Goal: Task Accomplishment & Management: Use online tool/utility

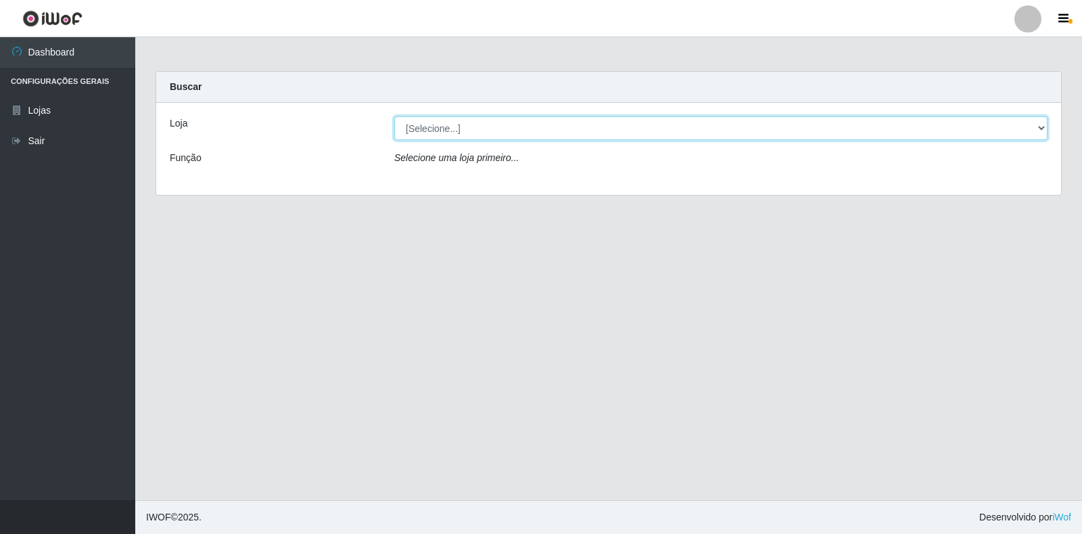
click at [480, 122] on select "[Selecione...] Atacado Vem - Loja 30 Laranjeiras Velha" at bounding box center [721, 128] width 654 height 24
select select "495"
click at [394, 116] on select "[Selecione...] Atacado Vem - Loja 30 Laranjeiras Velha" at bounding box center [721, 128] width 654 height 24
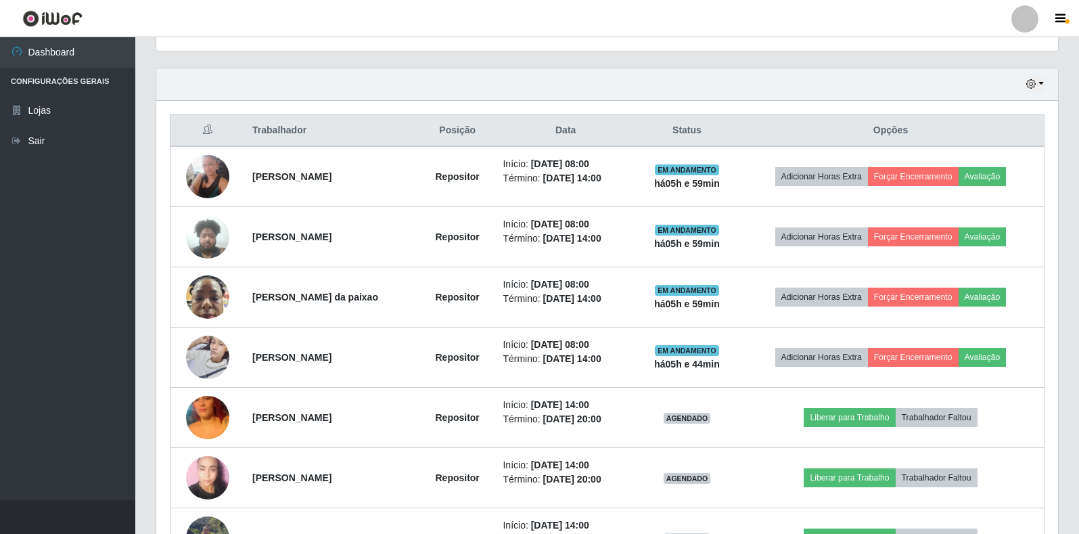
scroll to position [474, 0]
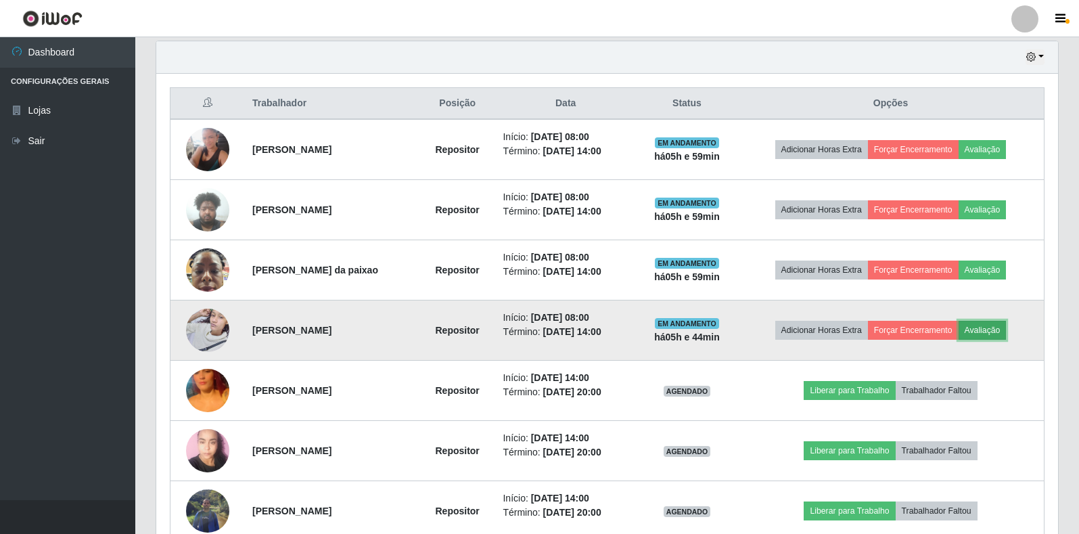
click at [991, 329] on button "Avaliação" at bounding box center [983, 330] width 48 height 19
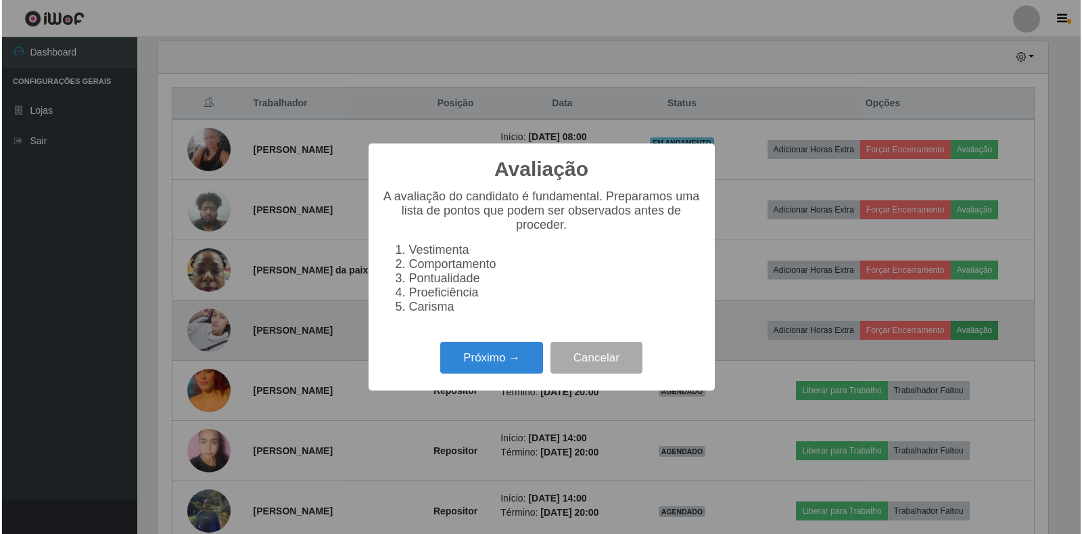
scroll to position [281, 894]
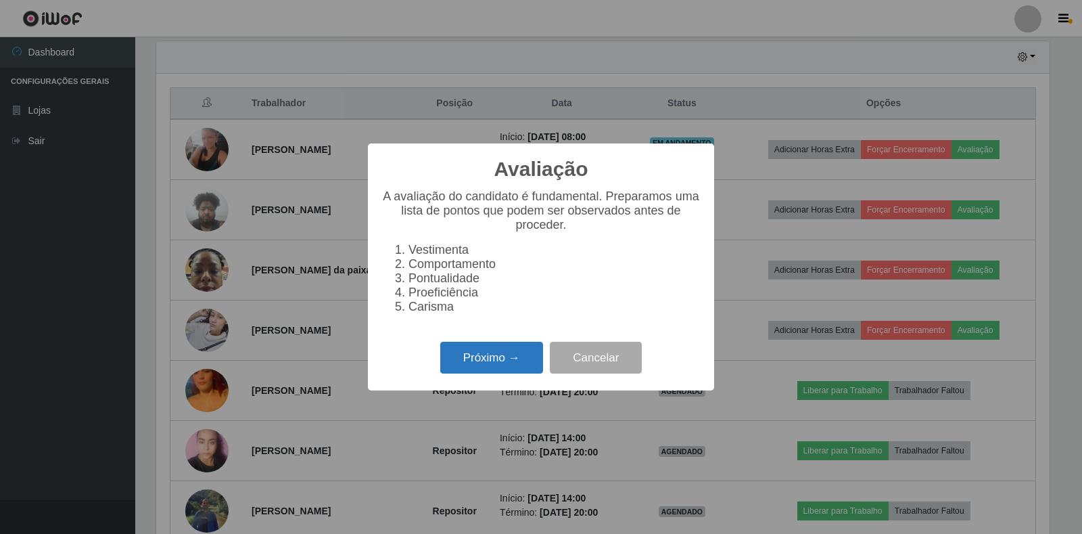
click at [526, 367] on button "Próximo →" at bounding box center [491, 358] width 103 height 32
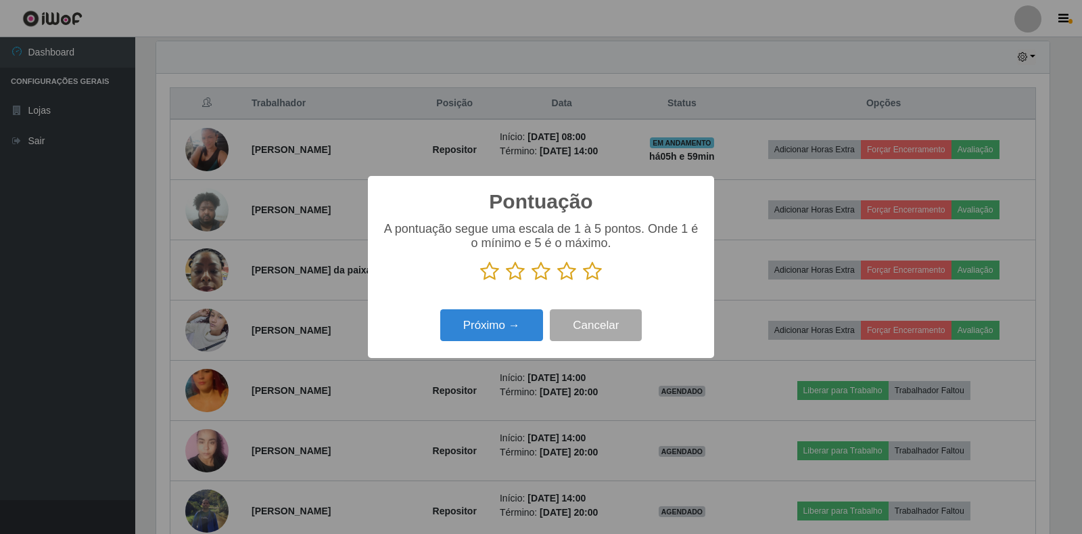
click at [584, 272] on icon at bounding box center [592, 271] width 19 height 20
click at [583, 281] on input "radio" at bounding box center [583, 281] width 0 height 0
click at [513, 330] on button "Próximo →" at bounding box center [491, 325] width 103 height 32
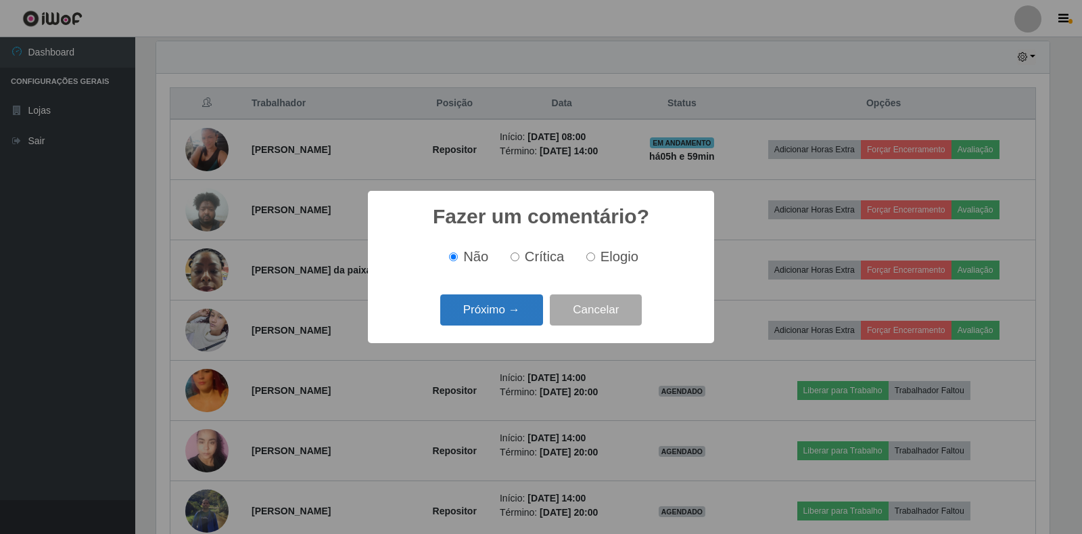
click at [492, 311] on button "Próximo →" at bounding box center [491, 310] width 103 height 32
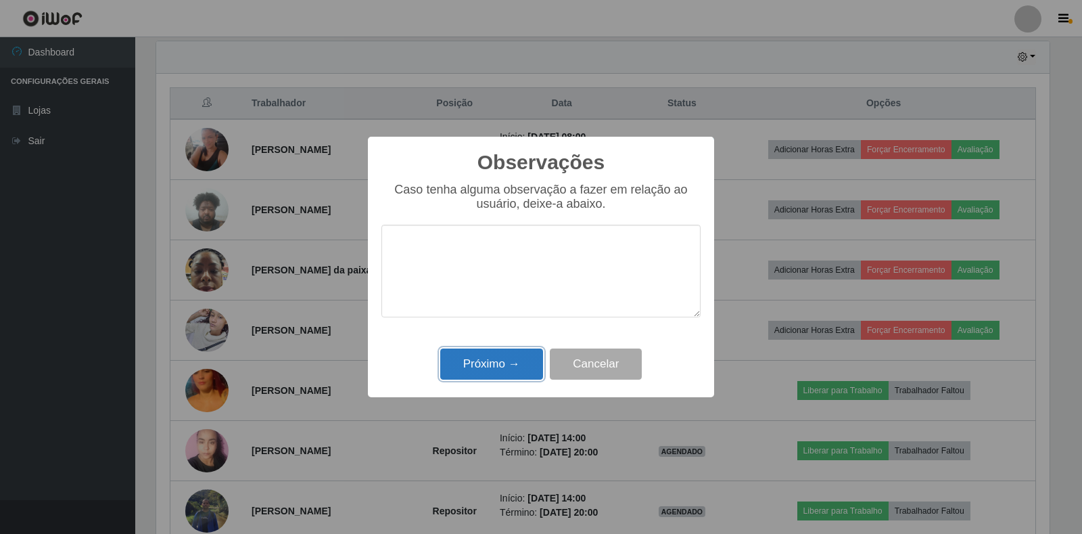
click at [490, 354] on button "Próximo →" at bounding box center [491, 364] width 103 height 32
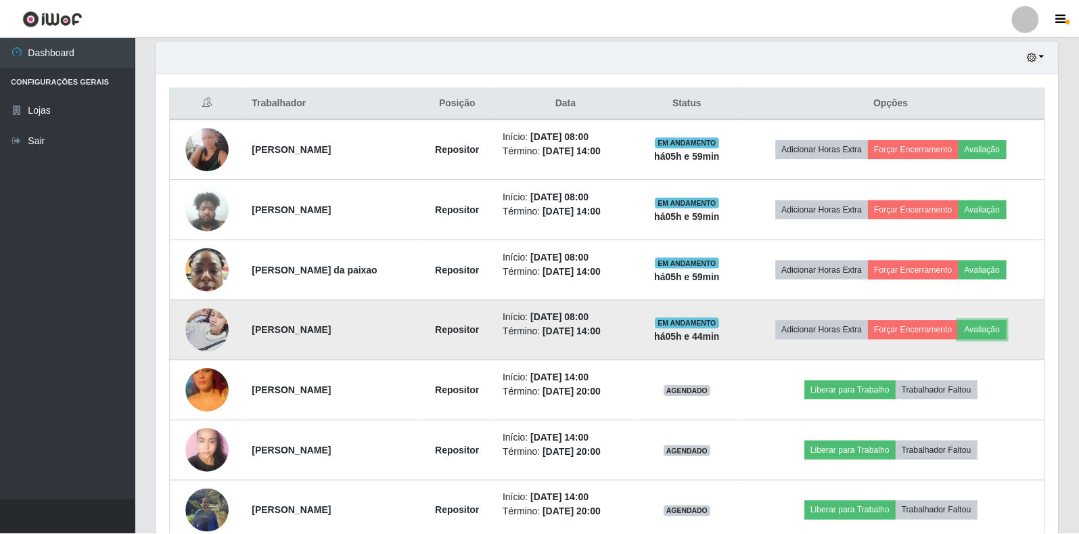
scroll to position [281, 902]
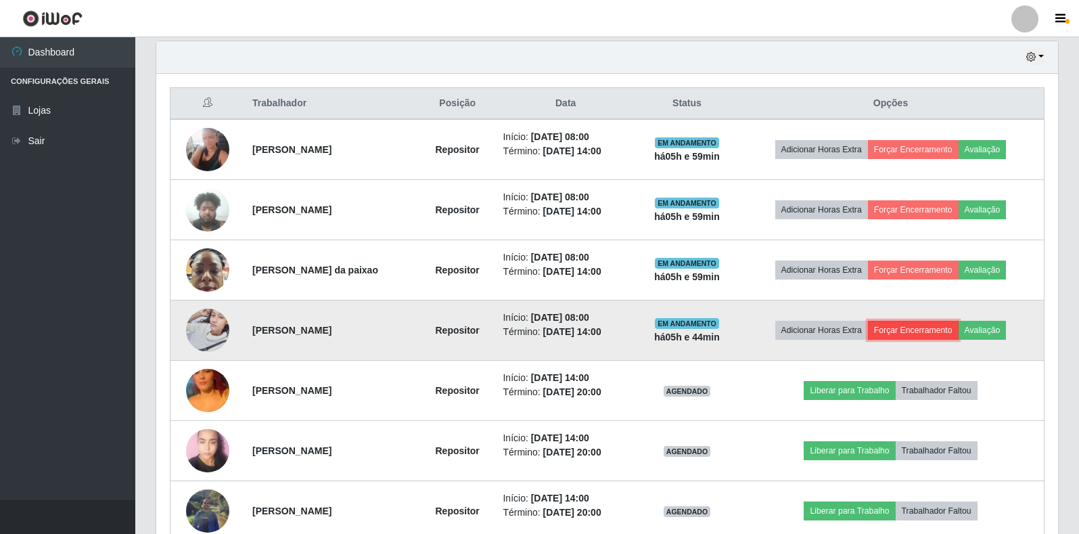
click at [919, 334] on button "Forçar Encerramento" at bounding box center [913, 330] width 91 height 19
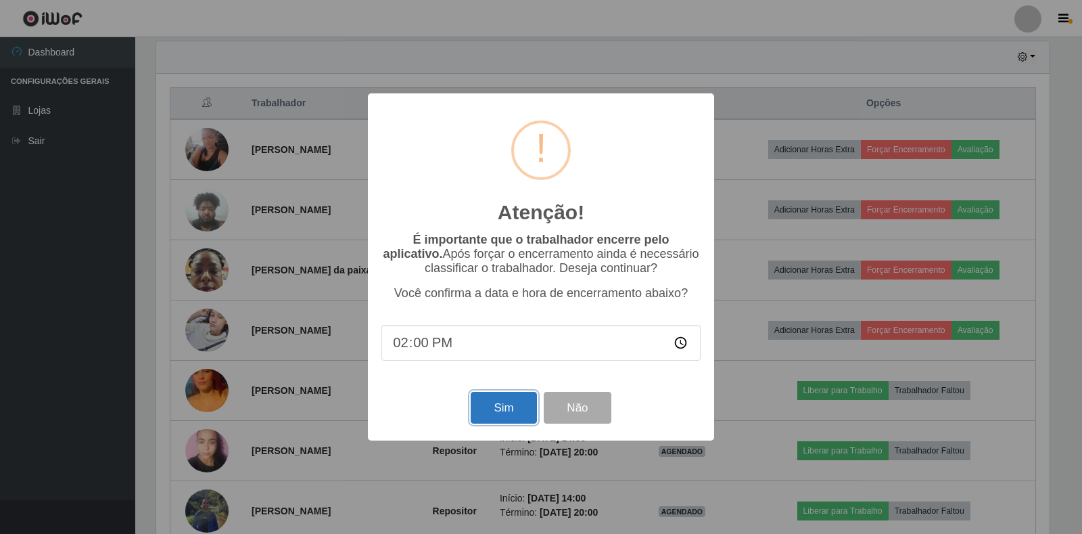
click at [497, 408] on button "Sim" at bounding box center [504, 408] width 66 height 32
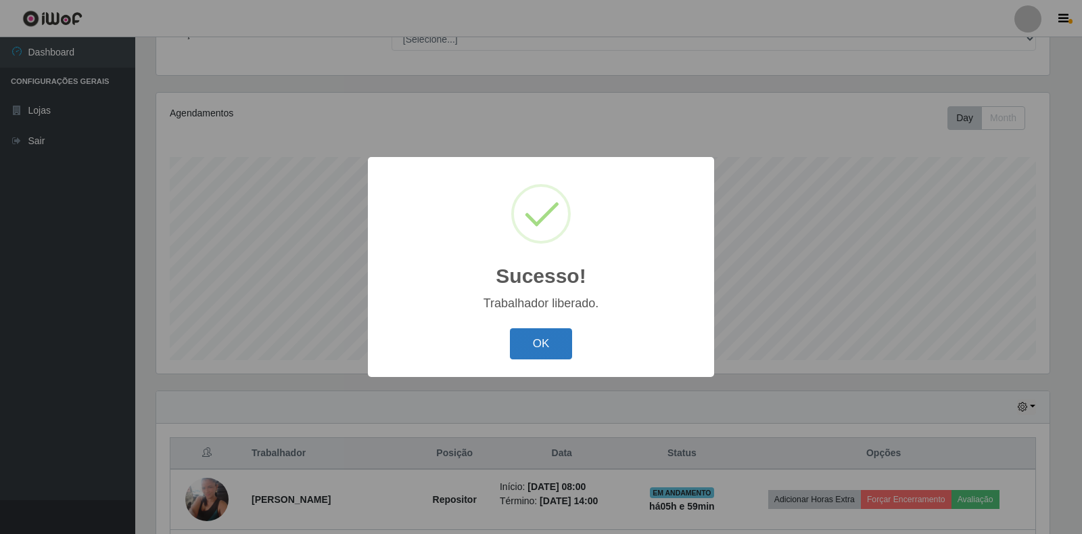
click at [549, 347] on button "OK" at bounding box center [541, 344] width 63 height 32
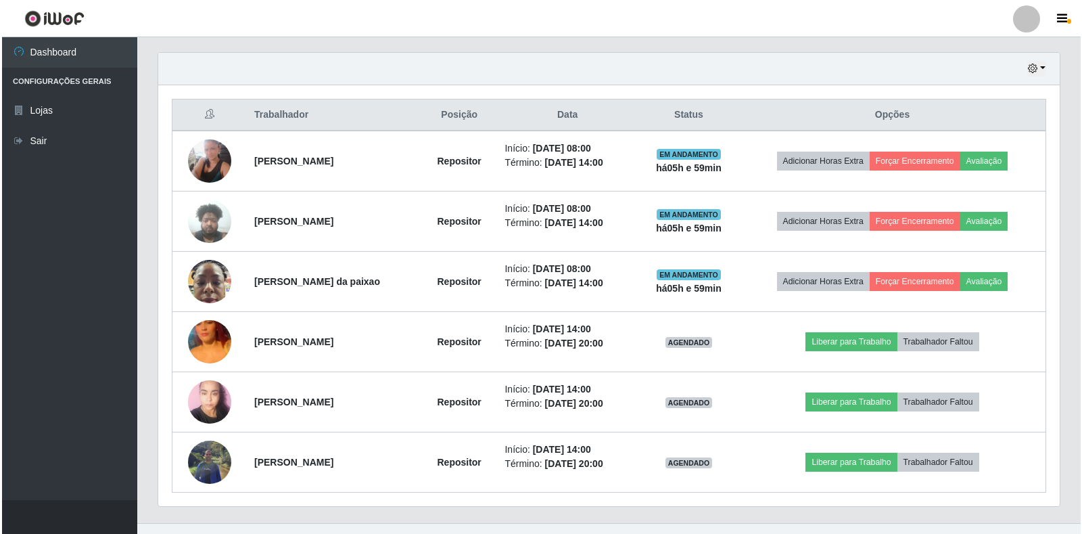
scroll to position [485, 0]
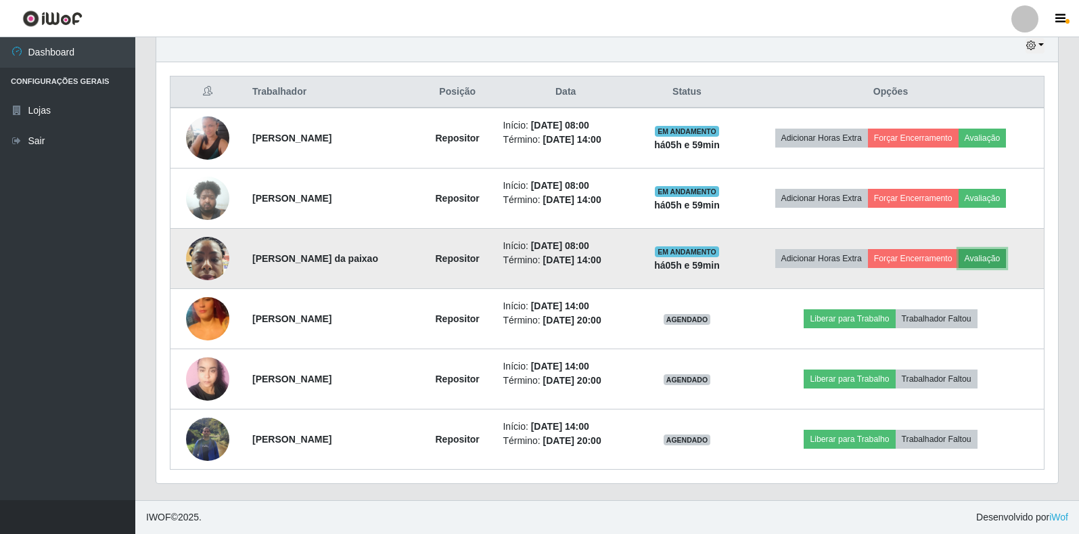
click at [990, 255] on button "Avaliação" at bounding box center [983, 258] width 48 height 19
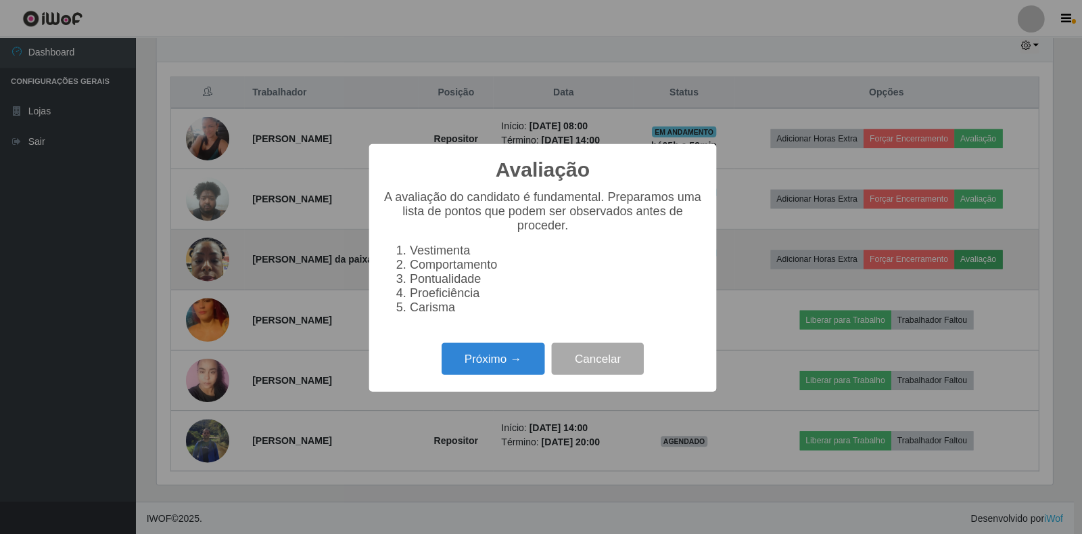
scroll to position [281, 894]
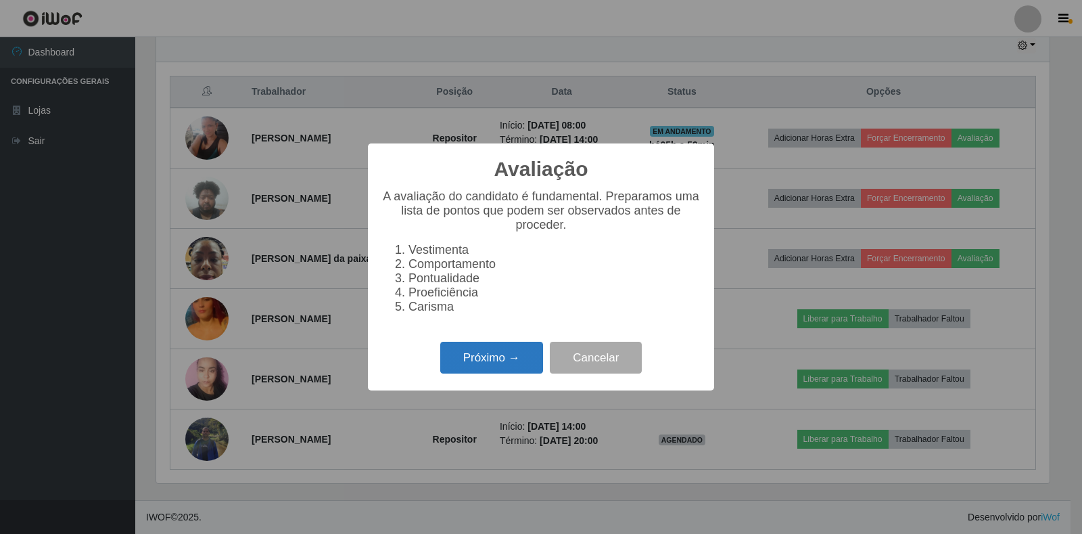
click at [480, 370] on button "Próximo →" at bounding box center [491, 358] width 103 height 32
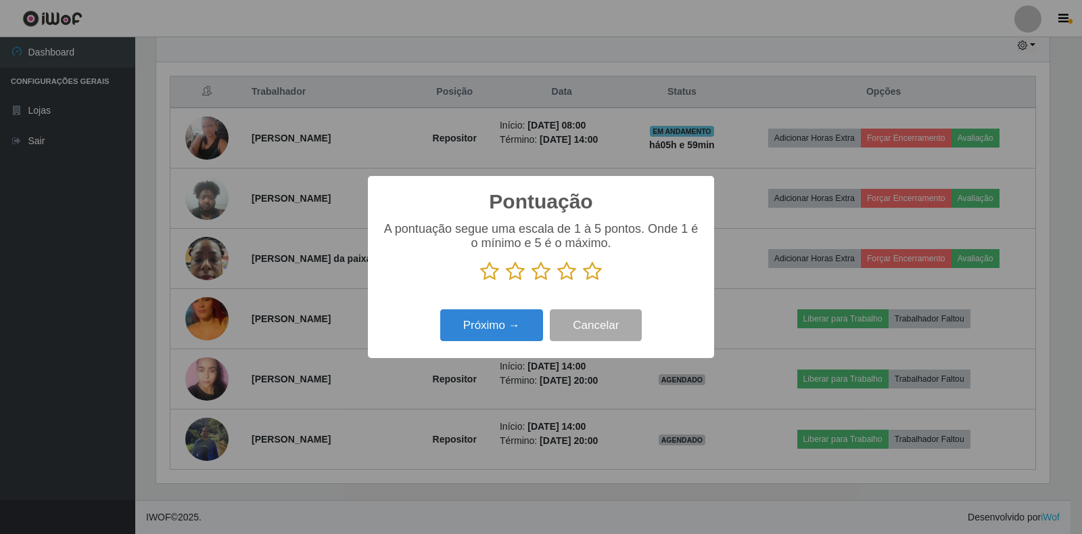
scroll to position [676258, 675645]
click at [595, 277] on icon at bounding box center [592, 271] width 19 height 20
click at [583, 281] on input "radio" at bounding box center [583, 281] width 0 height 0
click at [498, 325] on button "Próximo →" at bounding box center [491, 325] width 103 height 32
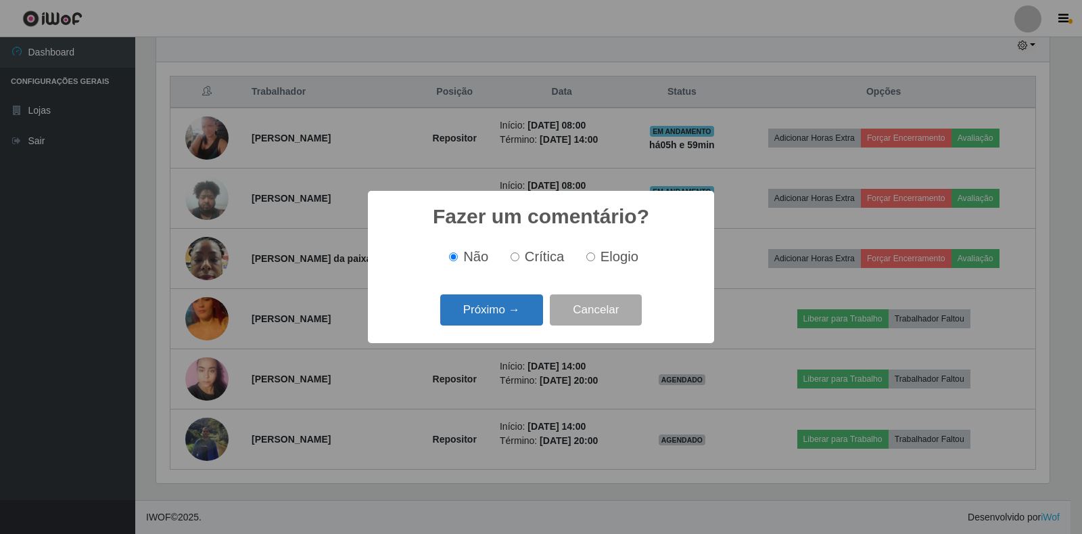
click at [497, 317] on button "Próximo →" at bounding box center [491, 310] width 103 height 32
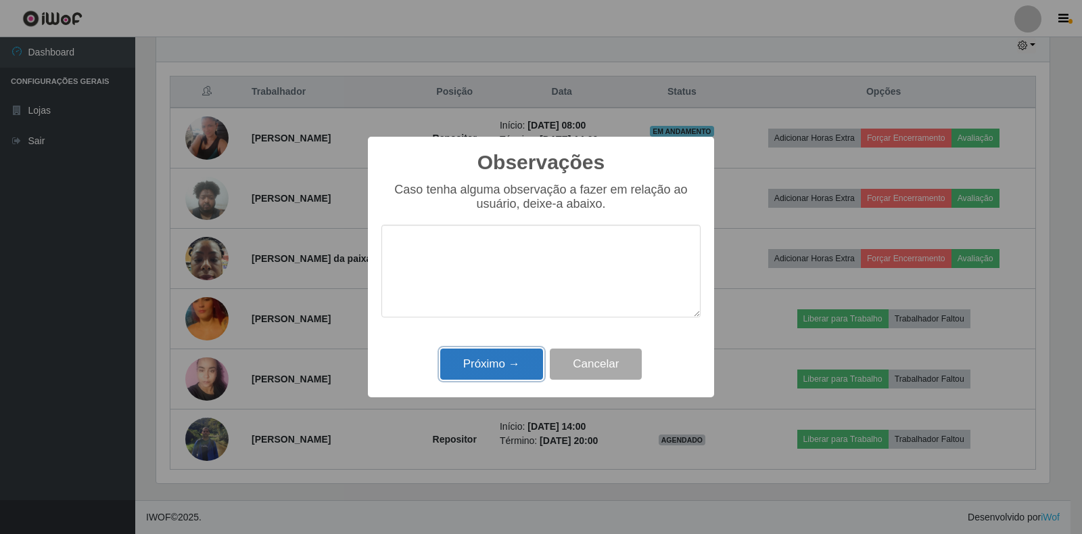
click at [497, 373] on button "Próximo →" at bounding box center [491, 364] width 103 height 32
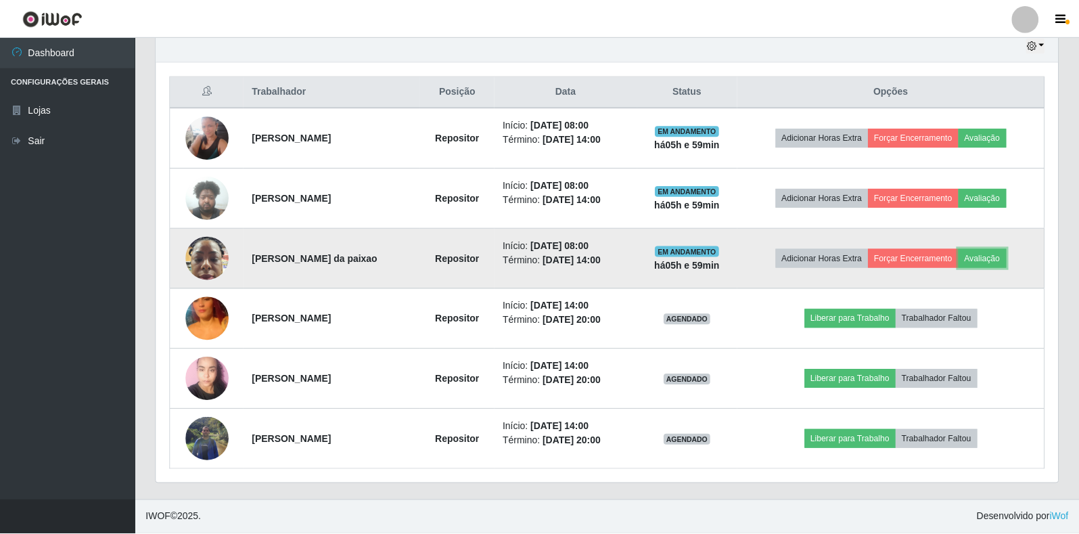
scroll to position [281, 902]
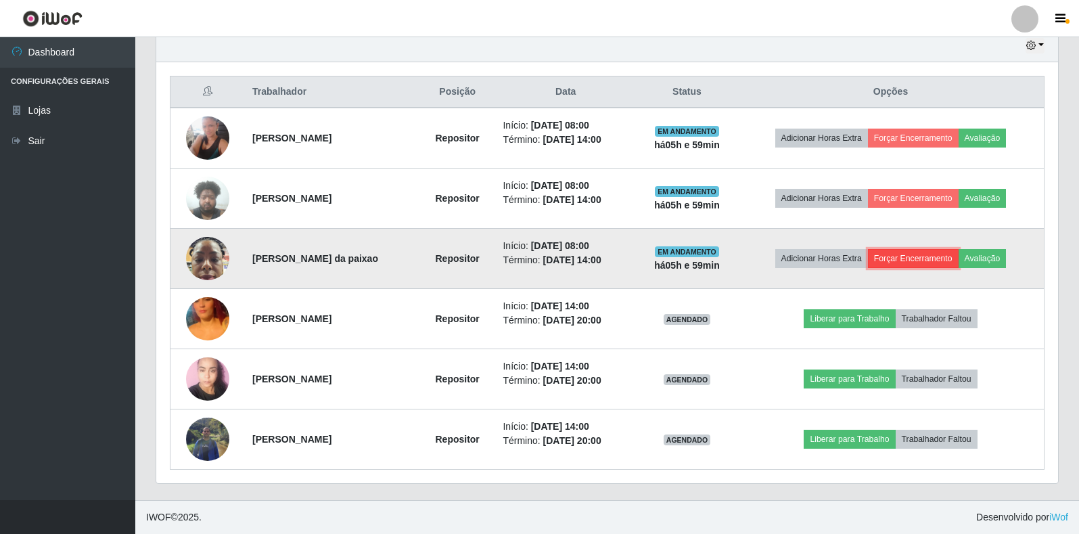
click at [901, 260] on button "Forçar Encerramento" at bounding box center [913, 258] width 91 height 19
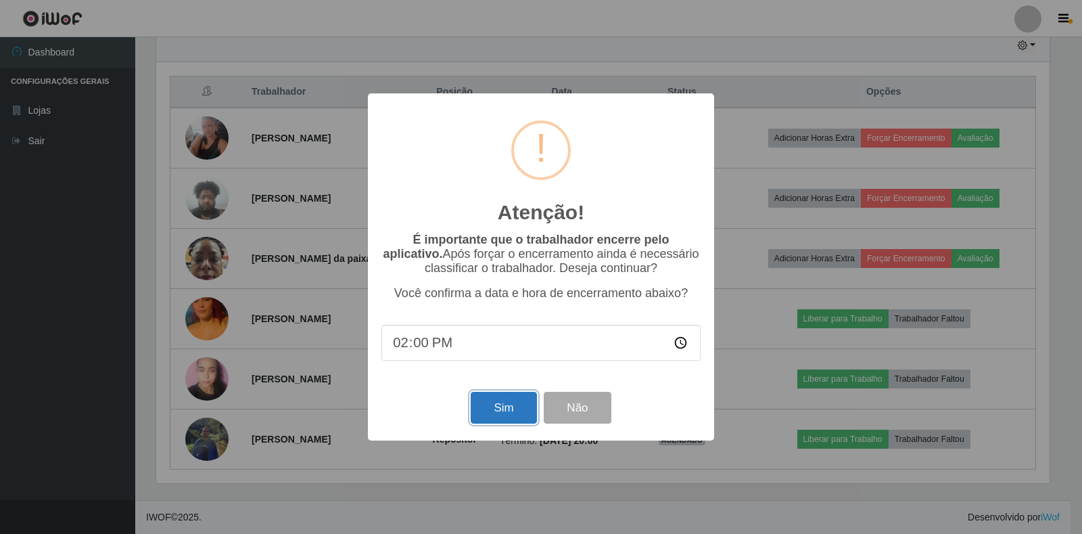
click at [493, 415] on button "Sim" at bounding box center [504, 408] width 66 height 32
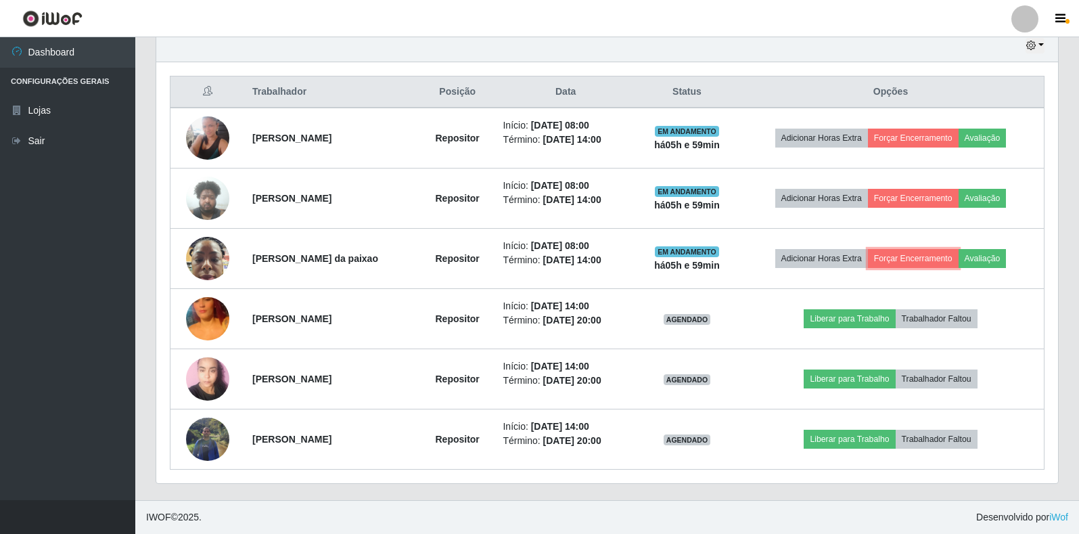
scroll to position [0, 0]
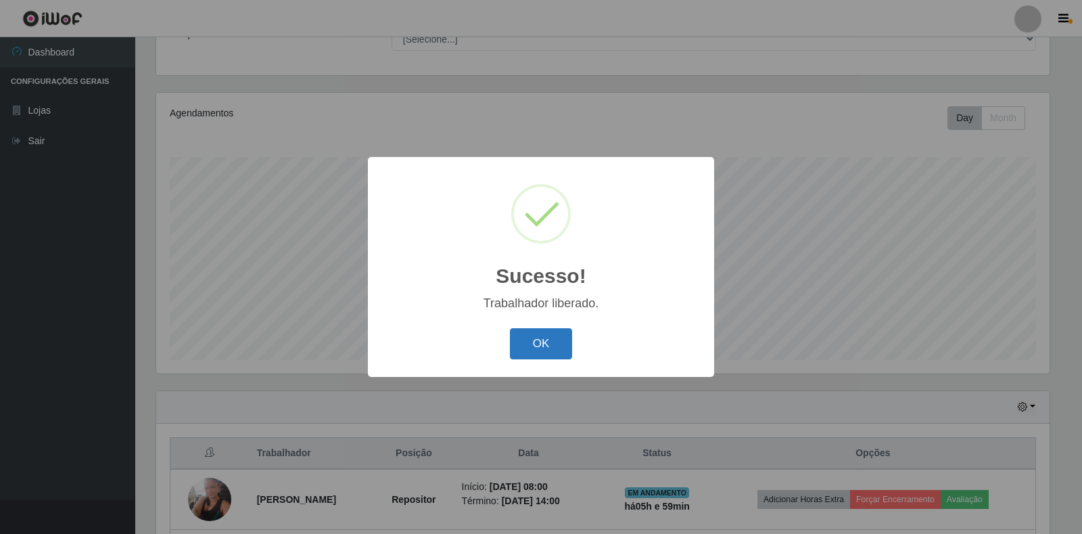
click at [547, 338] on button "OK" at bounding box center [541, 344] width 63 height 32
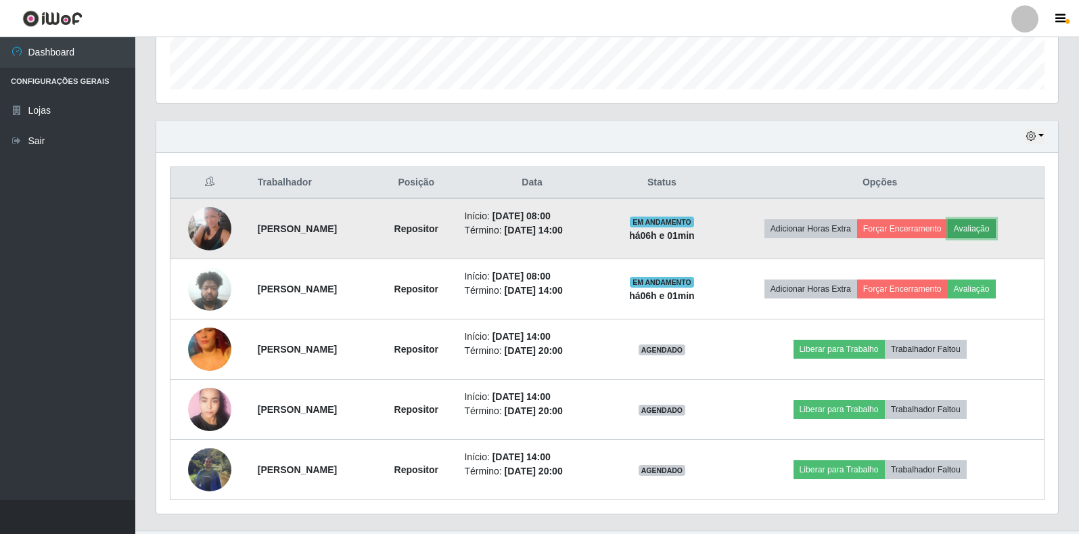
click at [975, 231] on button "Avaliação" at bounding box center [972, 228] width 48 height 19
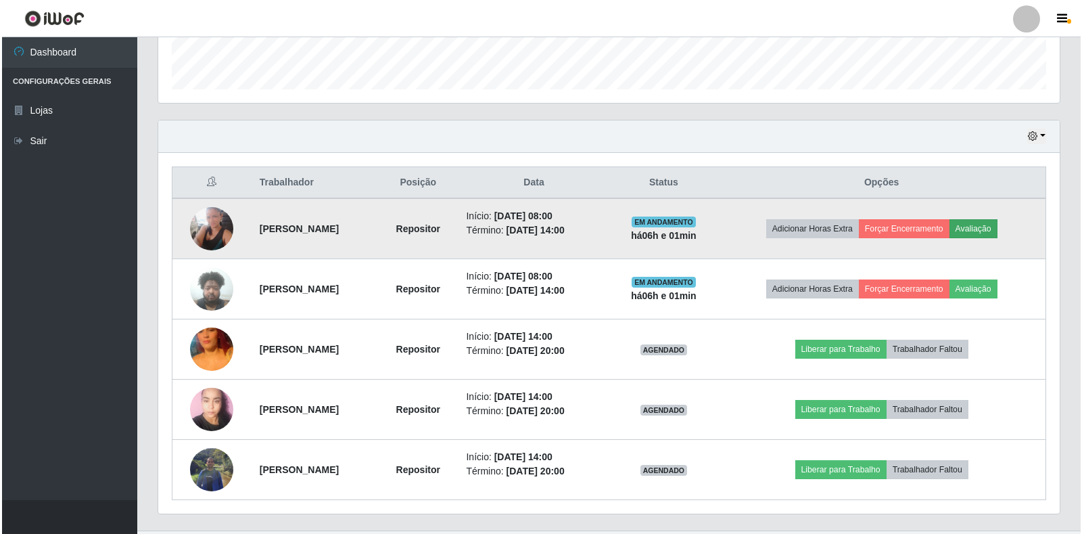
scroll to position [281, 894]
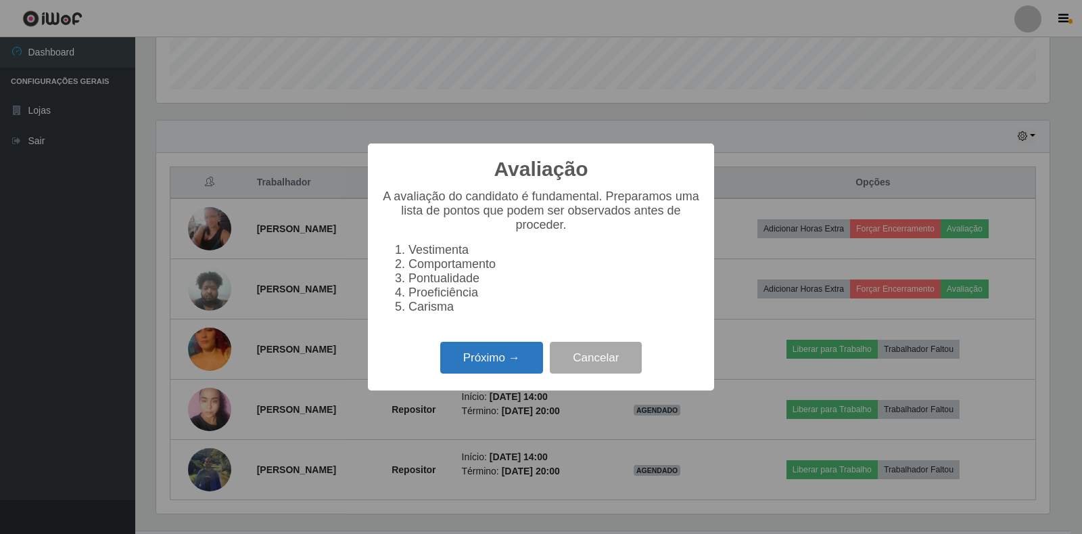
click at [491, 373] on button "Próximo →" at bounding box center [491, 358] width 103 height 32
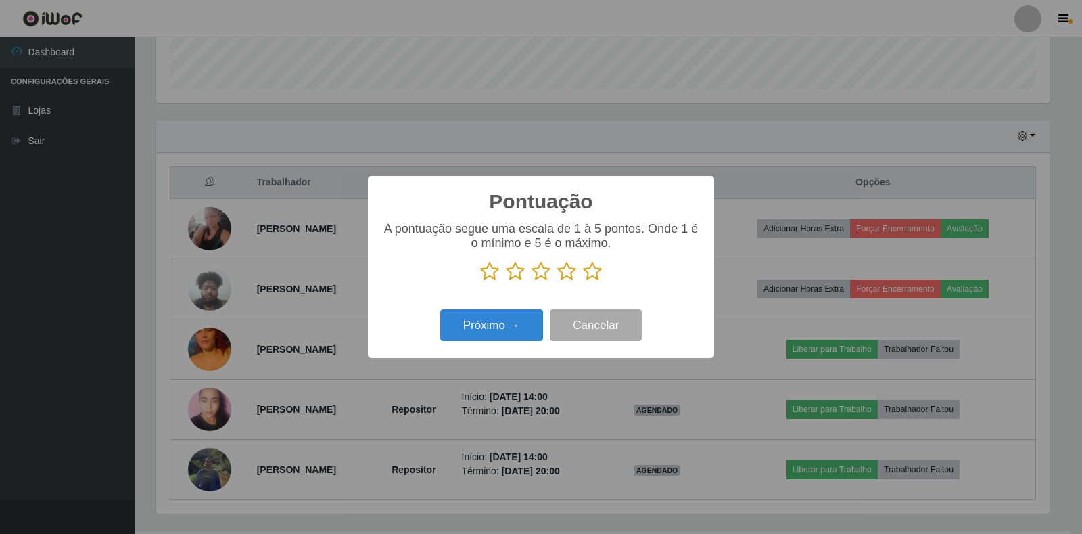
scroll to position [676258, 675645]
click at [567, 271] on icon at bounding box center [566, 271] width 19 height 20
click at [557, 281] on input "radio" at bounding box center [557, 281] width 0 height 0
click at [505, 322] on button "Próximo →" at bounding box center [491, 325] width 103 height 32
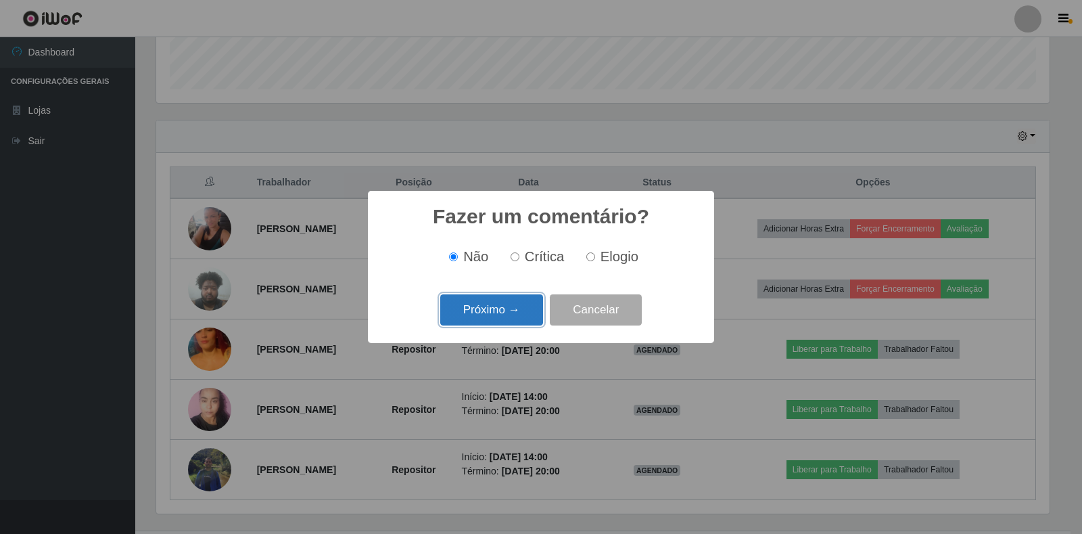
click at [503, 311] on button "Próximo →" at bounding box center [491, 310] width 103 height 32
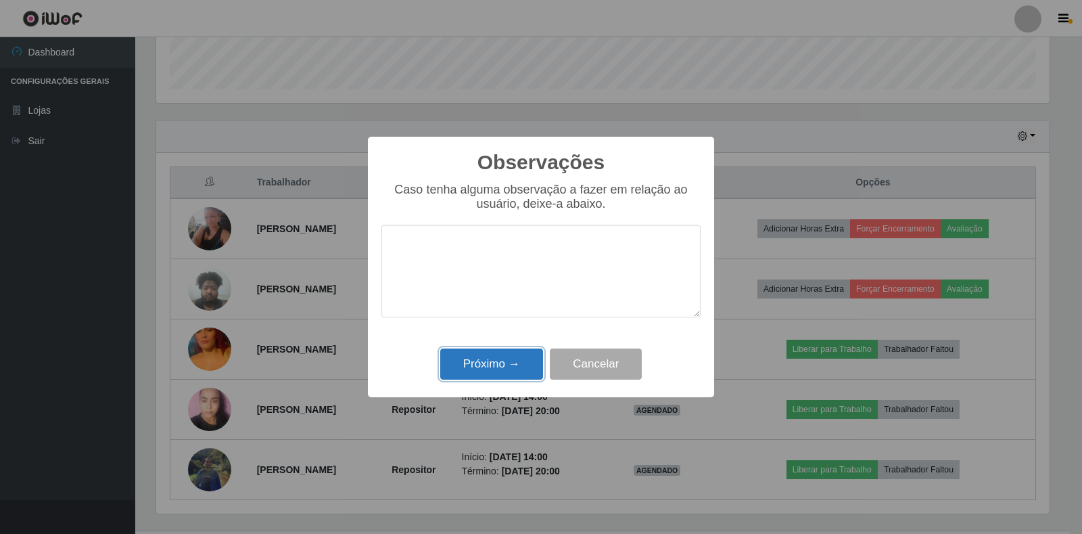
click at [505, 367] on button "Próximo →" at bounding box center [491, 364] width 103 height 32
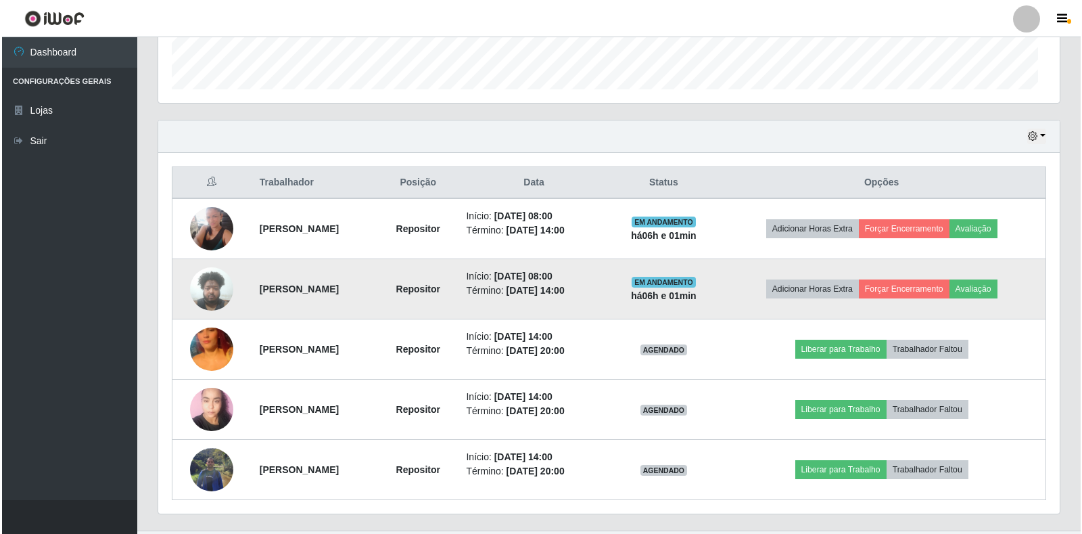
scroll to position [281, 902]
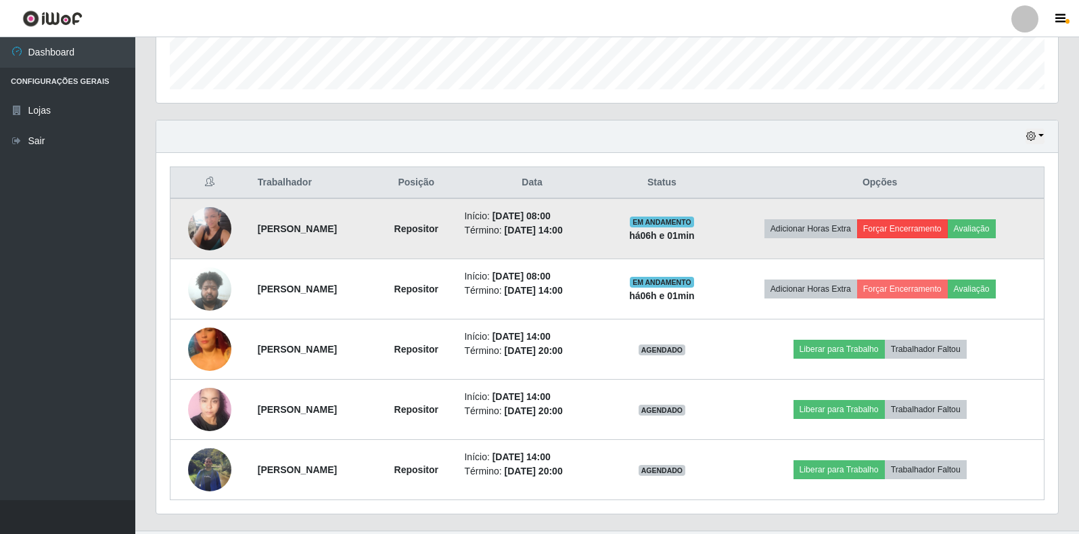
click at [915, 233] on button "Forçar Encerramento" at bounding box center [902, 228] width 91 height 19
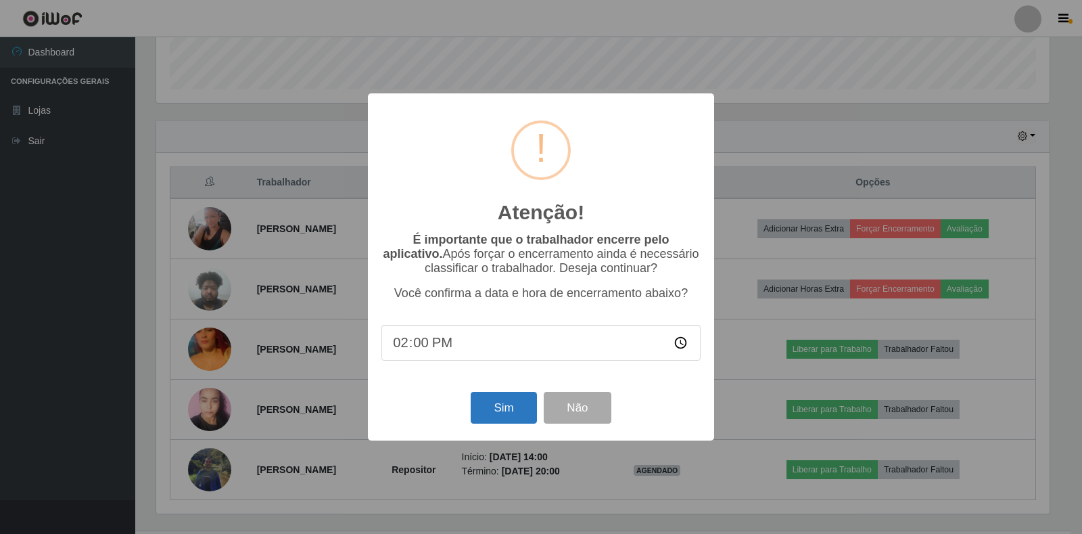
click at [475, 411] on button "Sim" at bounding box center [504, 408] width 66 height 32
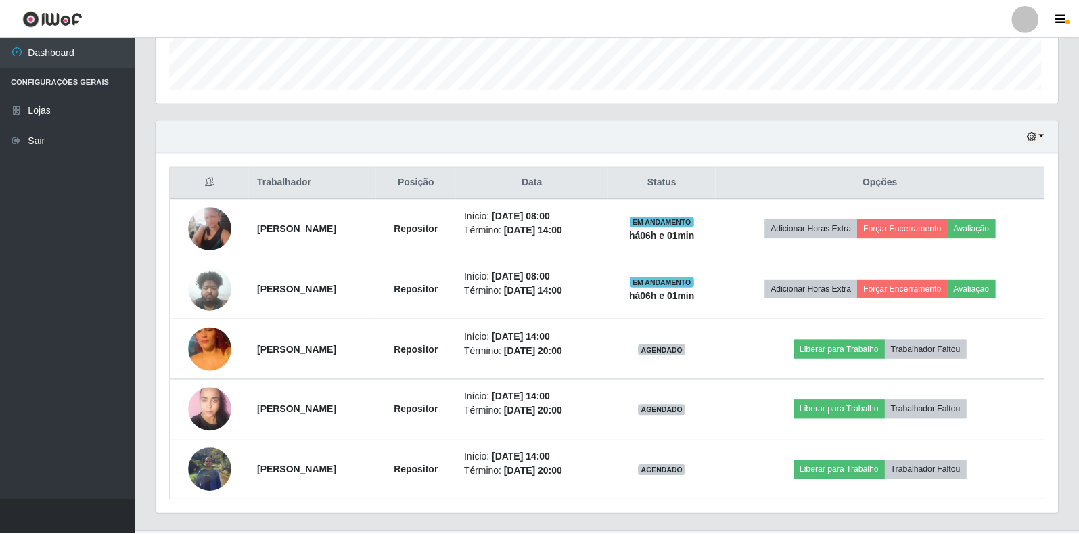
scroll to position [281, 902]
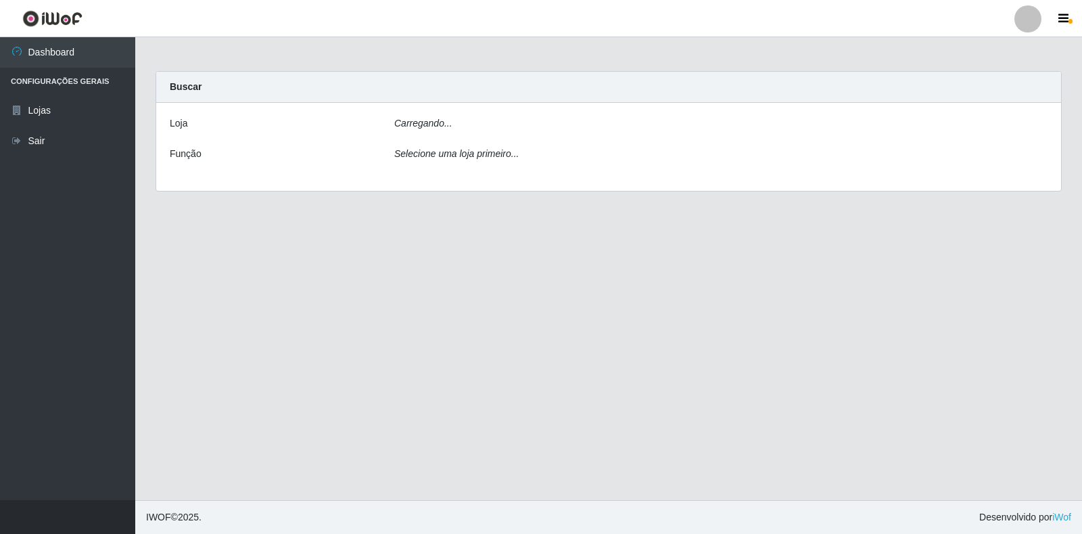
click at [520, 129] on div "Carregando..." at bounding box center [721, 126] width 674 height 20
click at [511, 125] on div "Carregando..." at bounding box center [721, 126] width 674 height 20
click at [450, 124] on div "Carregando..." at bounding box center [721, 126] width 674 height 20
click at [447, 124] on icon "Carregando..." at bounding box center [423, 123] width 58 height 11
click at [451, 101] on div "Buscar" at bounding box center [608, 87] width 905 height 31
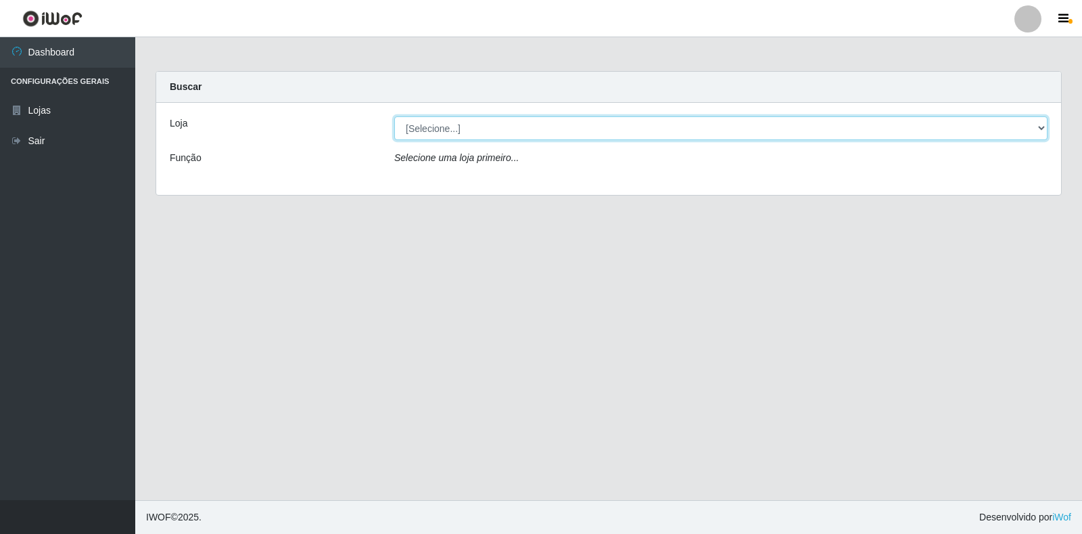
click at [570, 134] on select "[Selecione...] Atacado Vem - Loja 30 Laranjeiras Velha" at bounding box center [721, 128] width 654 height 24
select select "495"
click at [394, 116] on select "[Selecione...] Atacado Vem - Loja 30 Laranjeiras Velha" at bounding box center [721, 128] width 654 height 24
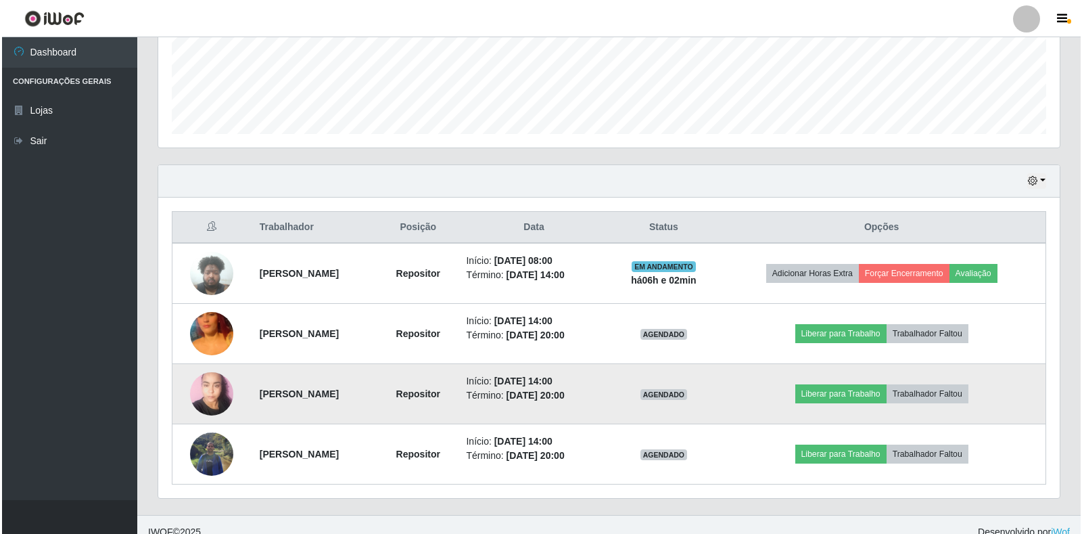
scroll to position [365, 0]
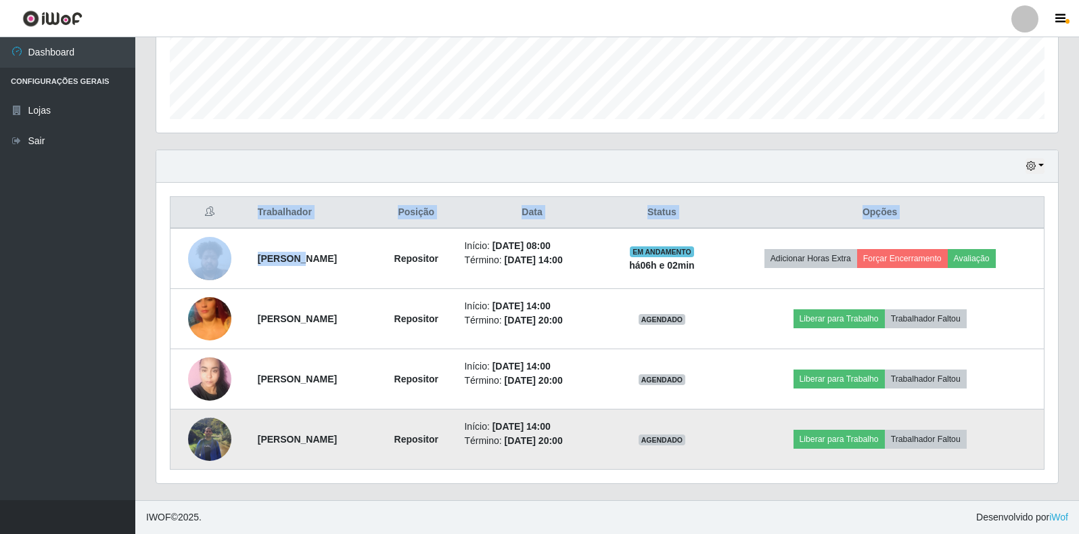
drag, startPoint x: 286, startPoint y: 256, endPoint x: 880, endPoint y: 427, distance: 617.5
click at [880, 427] on tbody "Daniel Araújo dos Santos Repositor Início: 06/10/2025, 08:00 Término: 06/10/202…" at bounding box center [607, 349] width 874 height 242
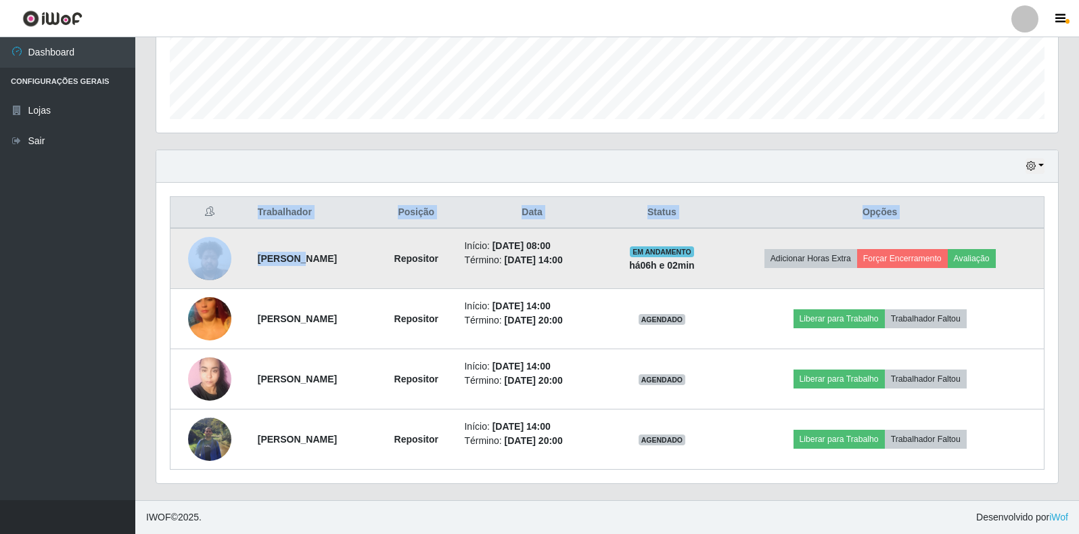
click at [695, 268] on strong "há 06 h e 02 min" at bounding box center [662, 265] width 66 height 11
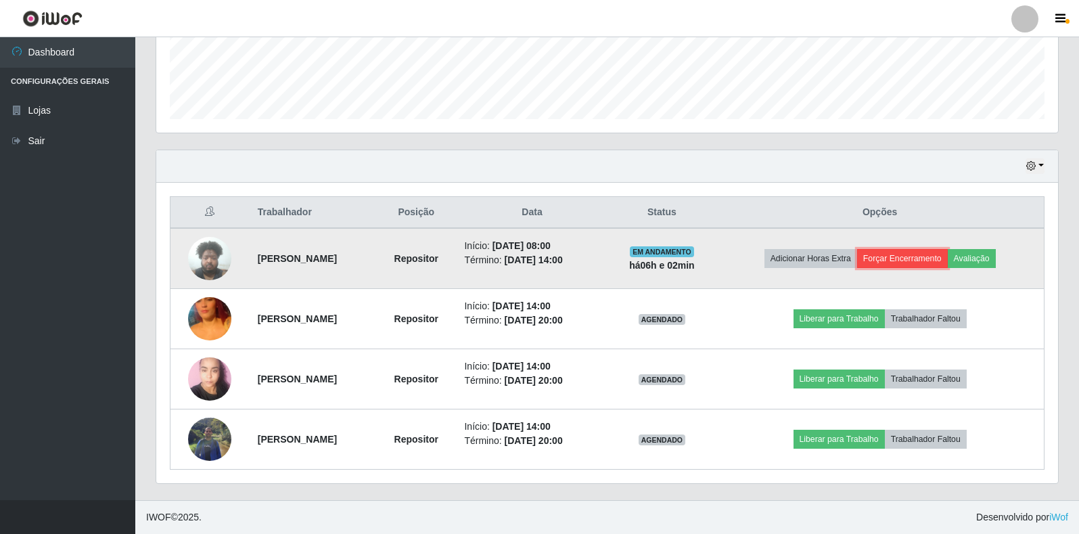
click at [911, 258] on button "Forçar Encerramento" at bounding box center [902, 258] width 91 height 19
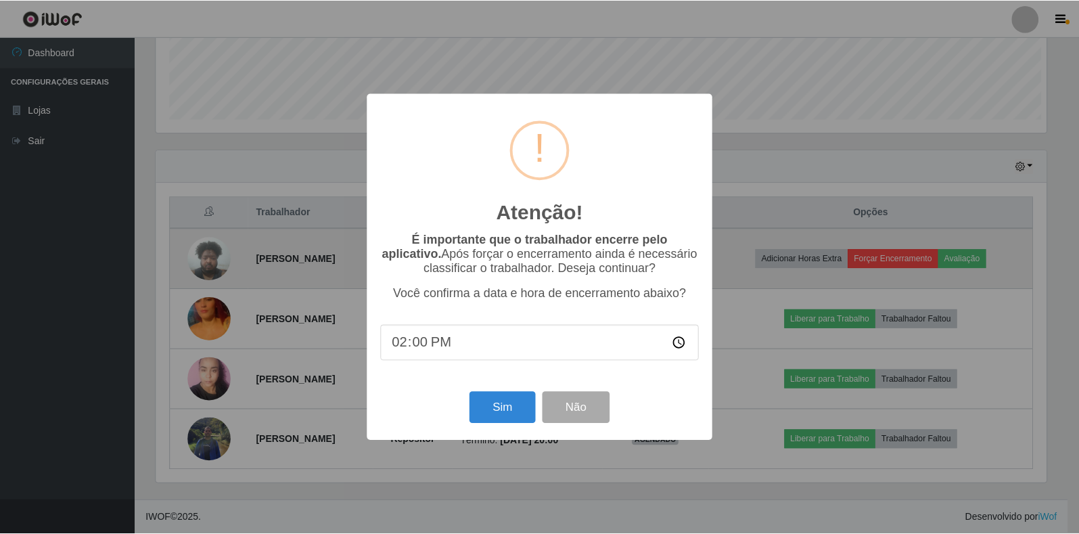
scroll to position [281, 894]
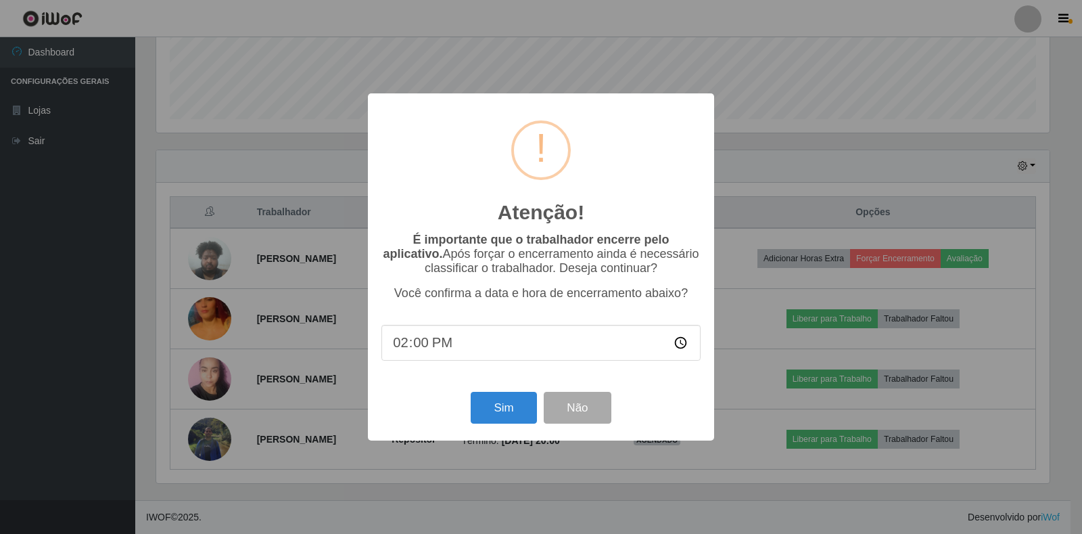
click at [620, 402] on div "Sim Não" at bounding box center [541, 407] width 319 height 39
click at [577, 414] on button "Não" at bounding box center [577, 408] width 67 height 32
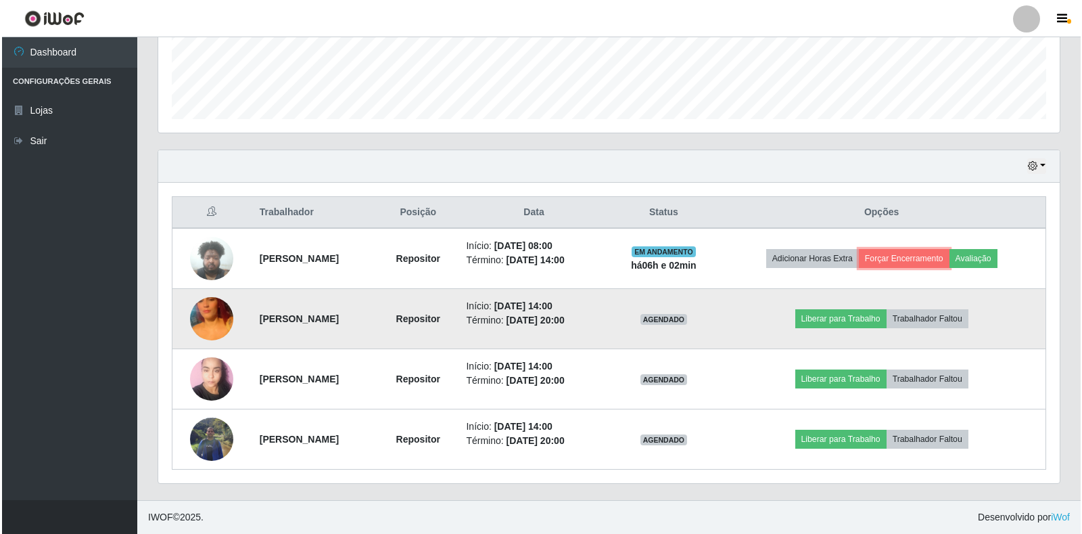
scroll to position [281, 902]
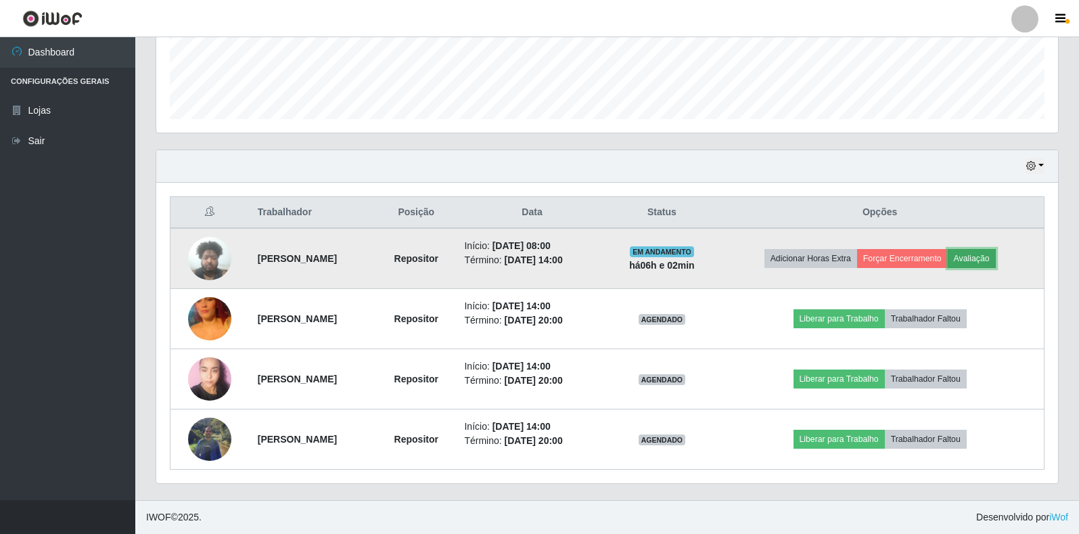
click at [993, 262] on button "Avaliação" at bounding box center [972, 258] width 48 height 19
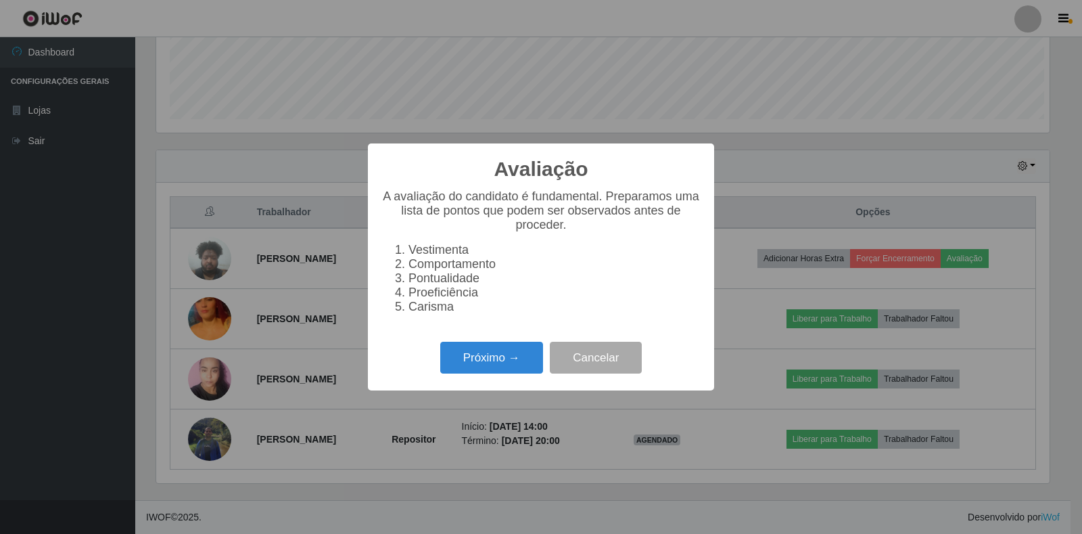
scroll to position [281, 894]
click at [474, 371] on button "Próximo →" at bounding box center [491, 358] width 103 height 32
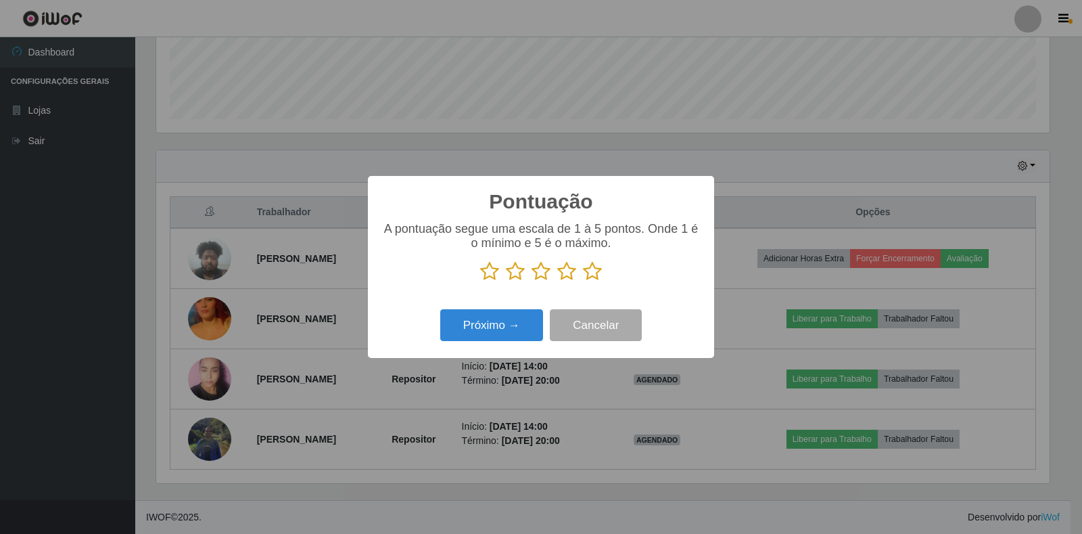
click at [570, 275] on icon at bounding box center [566, 271] width 19 height 20
click at [557, 281] on input "radio" at bounding box center [557, 281] width 0 height 0
click at [508, 331] on button "Próximo →" at bounding box center [491, 325] width 103 height 32
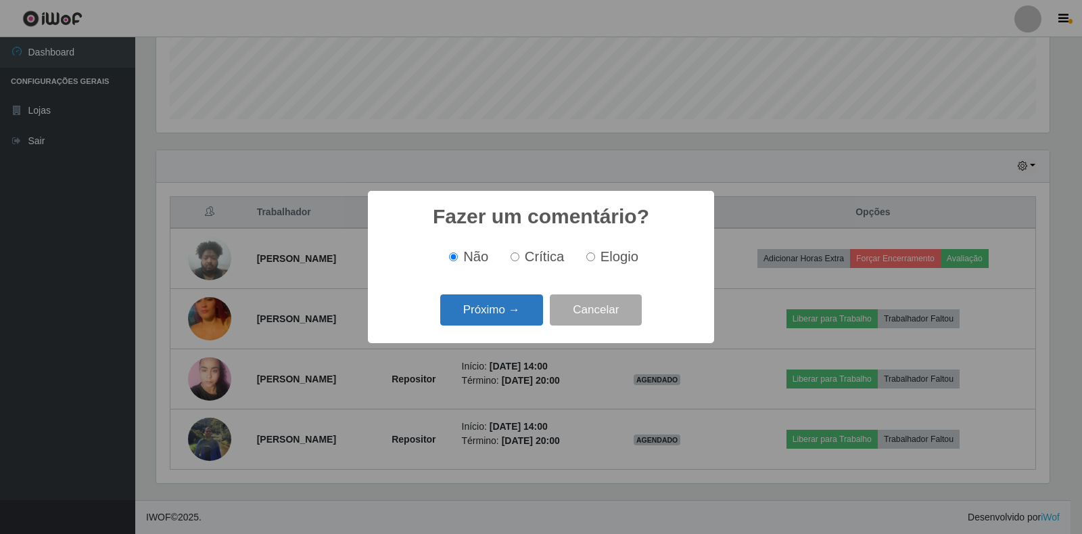
click at [526, 303] on button "Próximo →" at bounding box center [491, 310] width 103 height 32
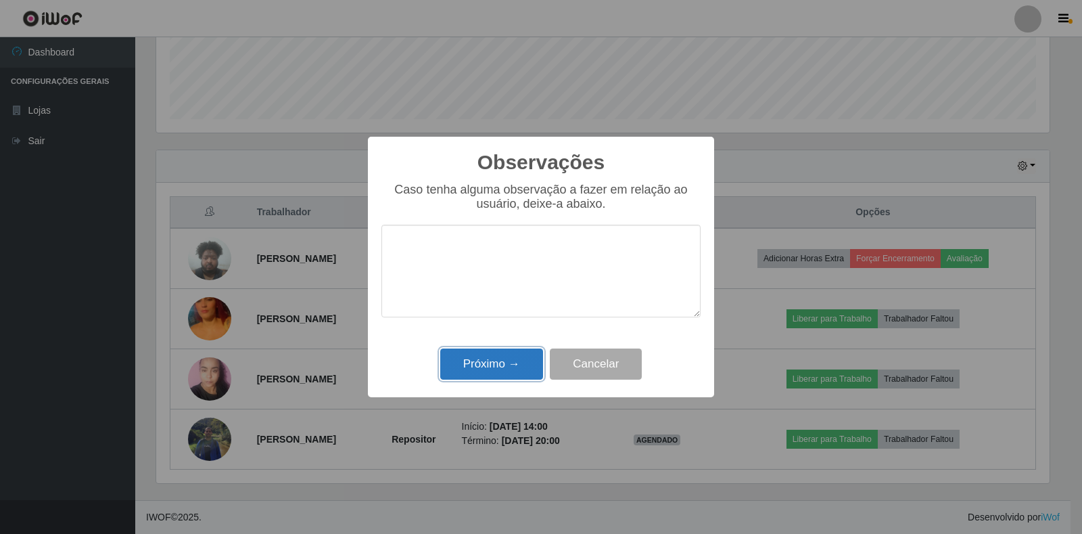
click at [490, 352] on button "Próximo →" at bounding box center [491, 364] width 103 height 32
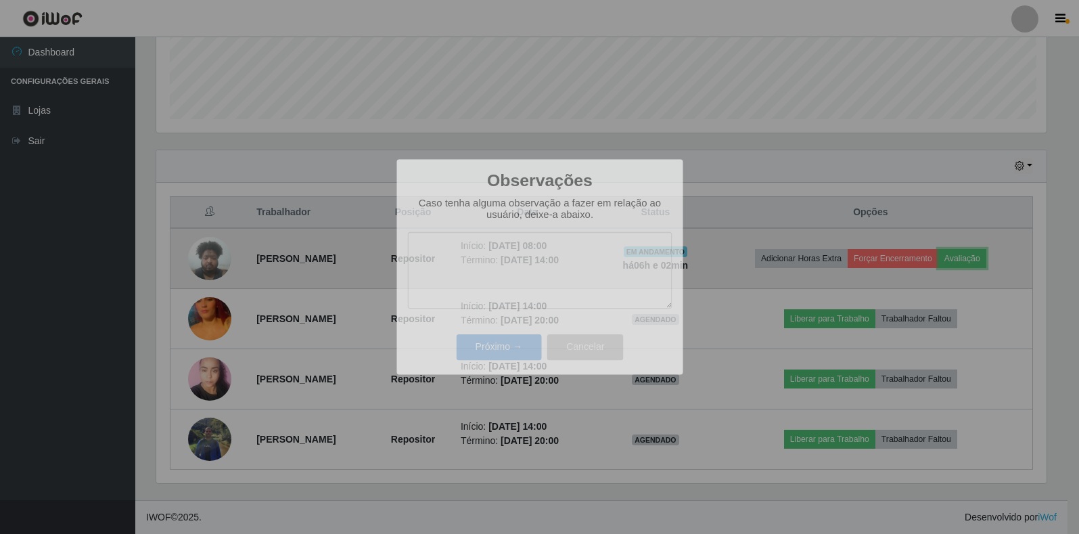
scroll to position [281, 902]
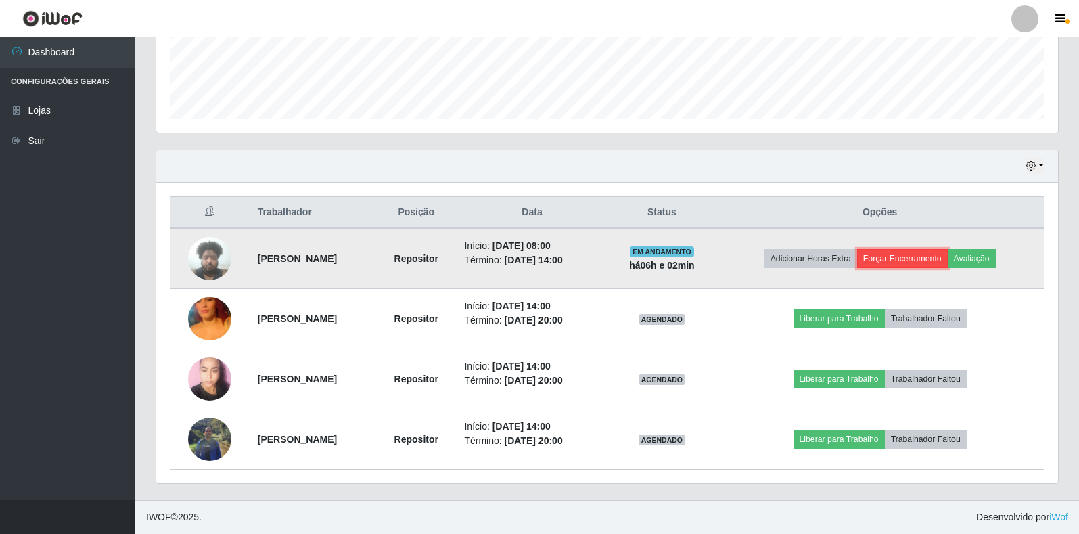
click at [921, 261] on button "Forçar Encerramento" at bounding box center [902, 258] width 91 height 19
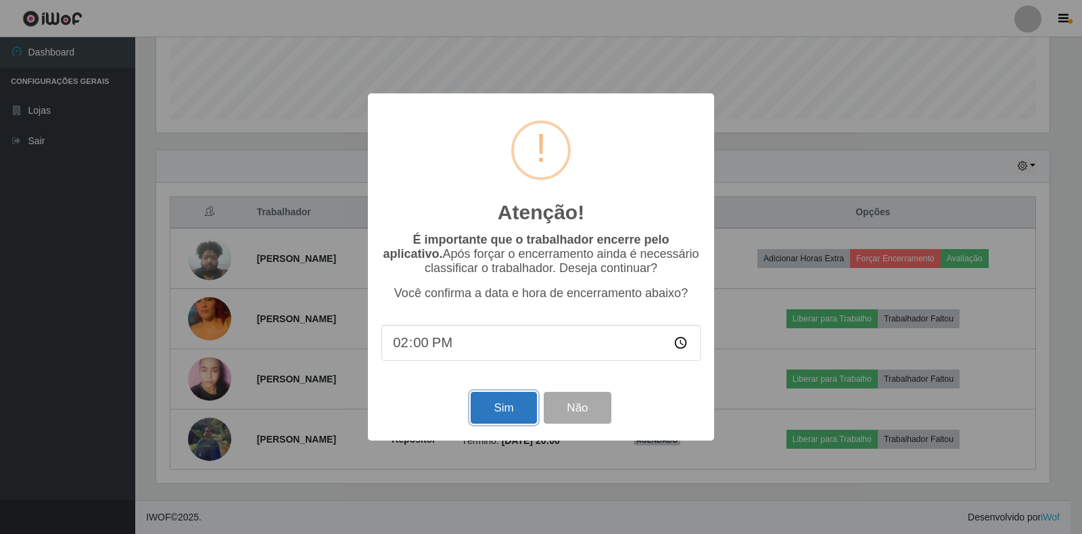
click at [499, 402] on button "Sim" at bounding box center [504, 408] width 66 height 32
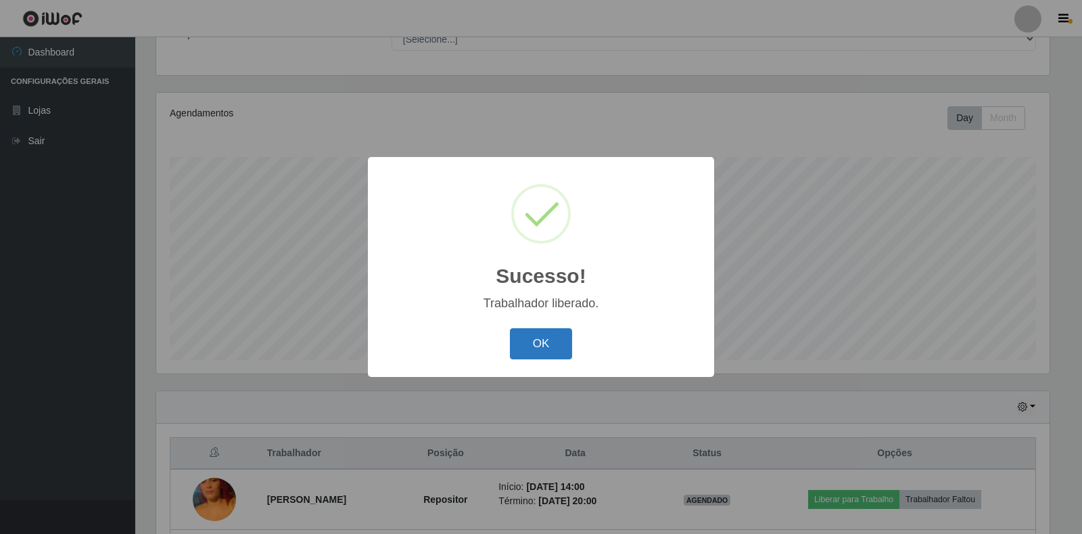
click at [565, 343] on button "OK" at bounding box center [541, 344] width 63 height 32
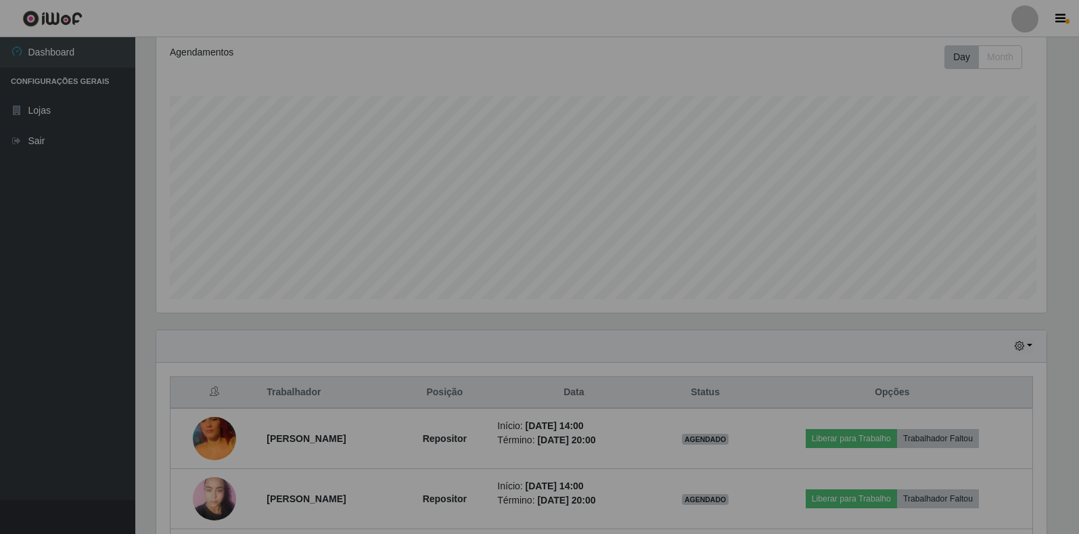
scroll to position [304, 0]
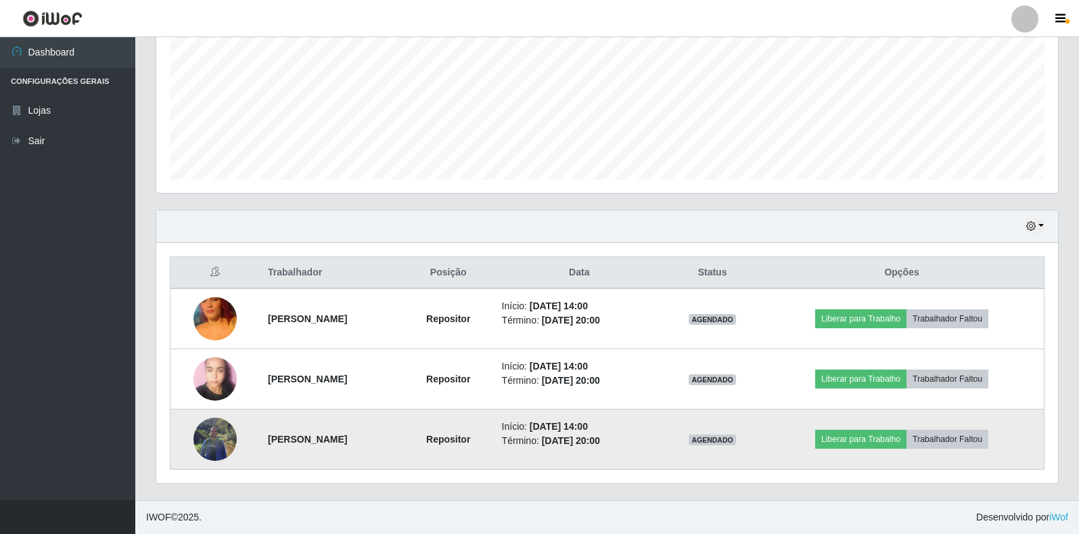
drag, startPoint x: 304, startPoint y: 315, endPoint x: 547, endPoint y: 412, distance: 260.8
click at [457, 438] on tbody "Mariana de Souza Rabelo Repositor Início: 06/10/2025, 14:00 Término: 06/10/2025…" at bounding box center [607, 378] width 874 height 181
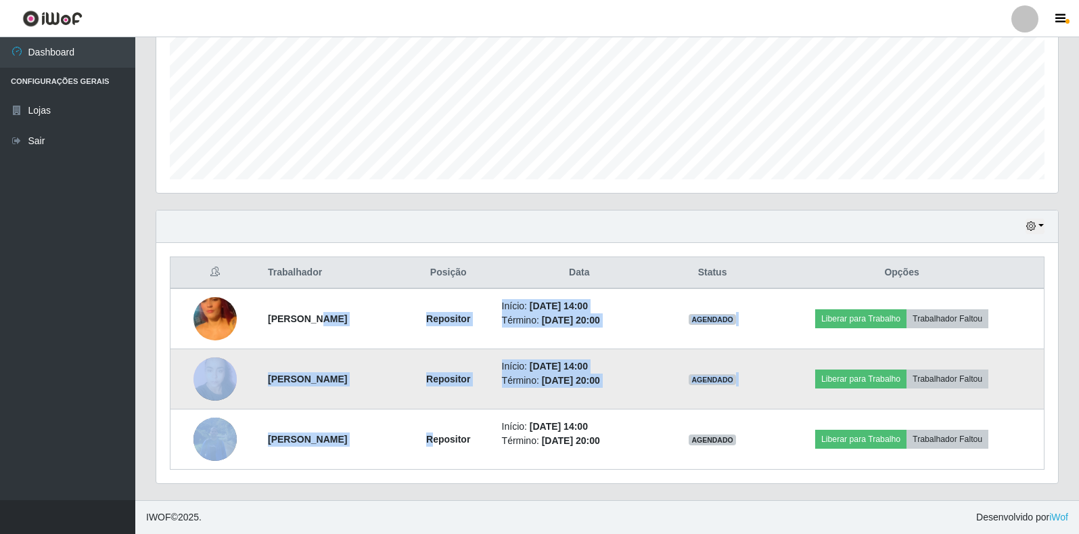
click at [608, 387] on li "Término: 06/10/2025, 20:00" at bounding box center [579, 380] width 155 height 14
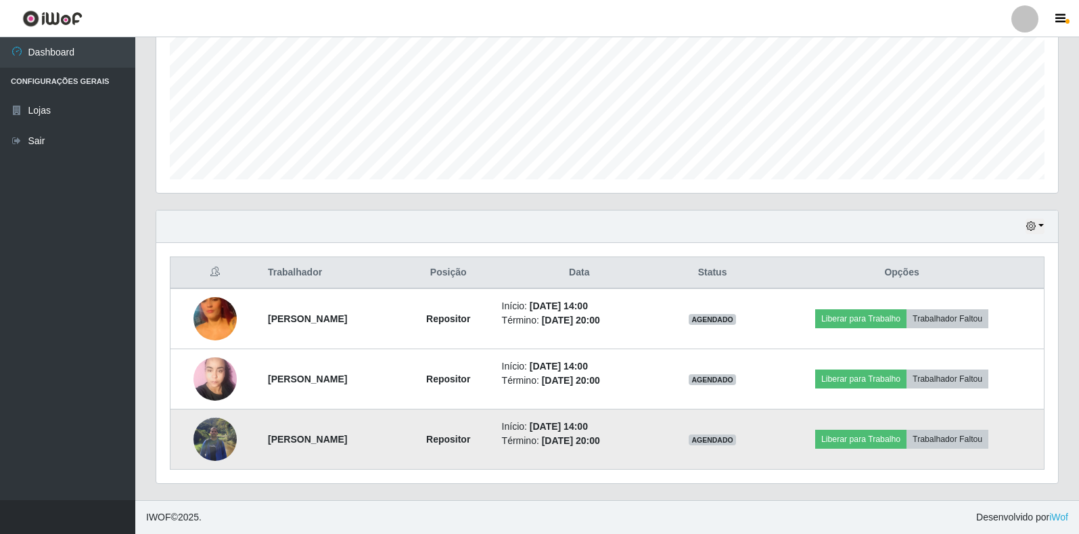
click at [212, 439] on img at bounding box center [214, 439] width 43 height 58
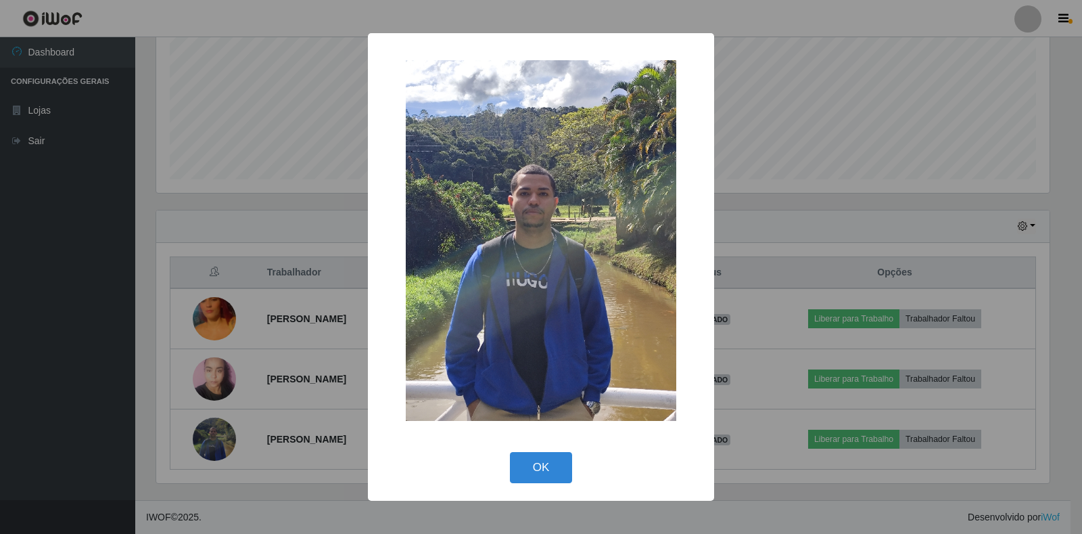
click at [296, 401] on div "× OK Cancel" at bounding box center [541, 267] width 1082 height 534
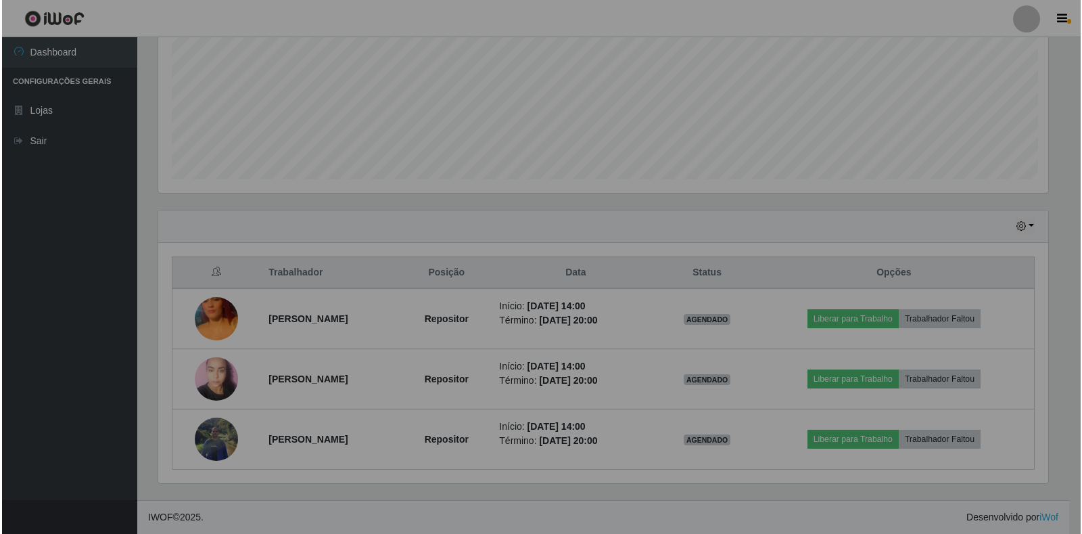
scroll to position [281, 902]
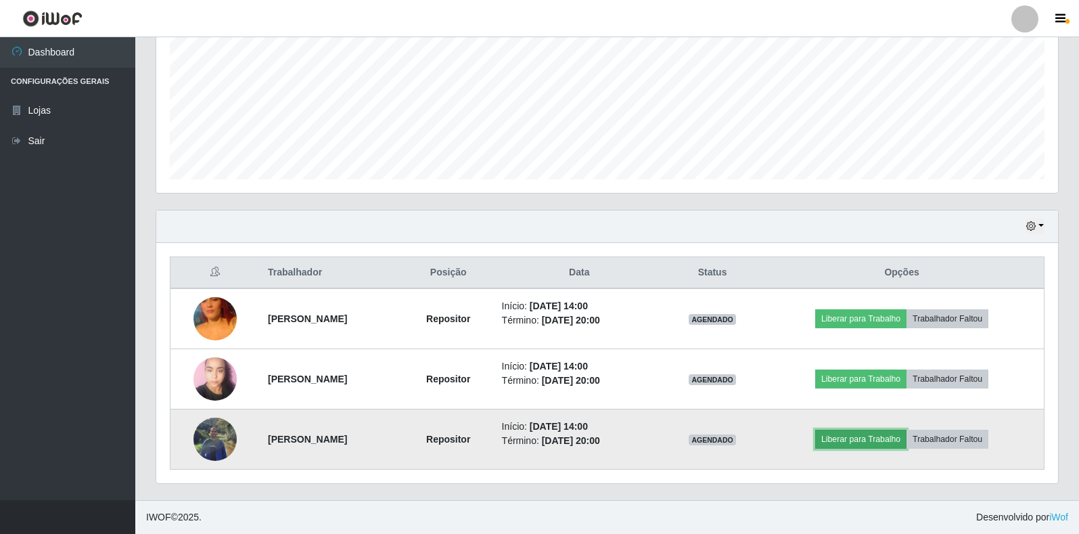
click at [891, 435] on button "Liberar para Trabalho" at bounding box center [860, 439] width 91 height 19
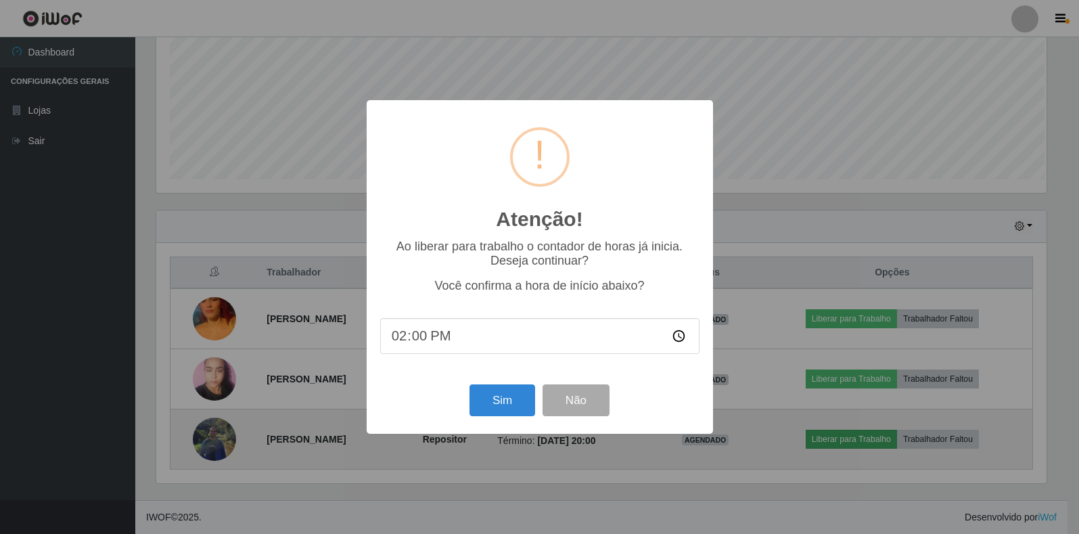
scroll to position [281, 894]
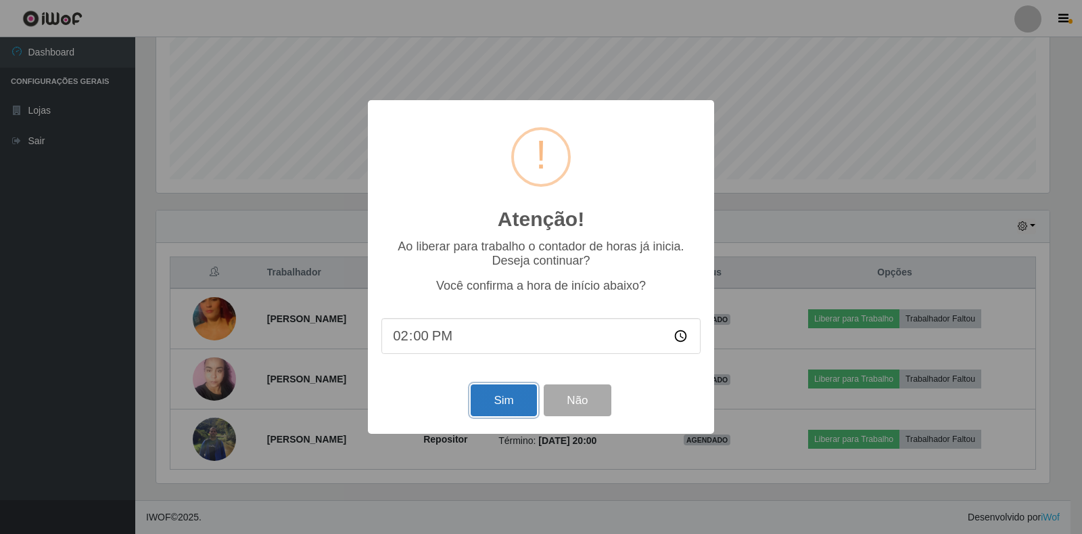
click at [516, 392] on button "Sim" at bounding box center [504, 400] width 66 height 32
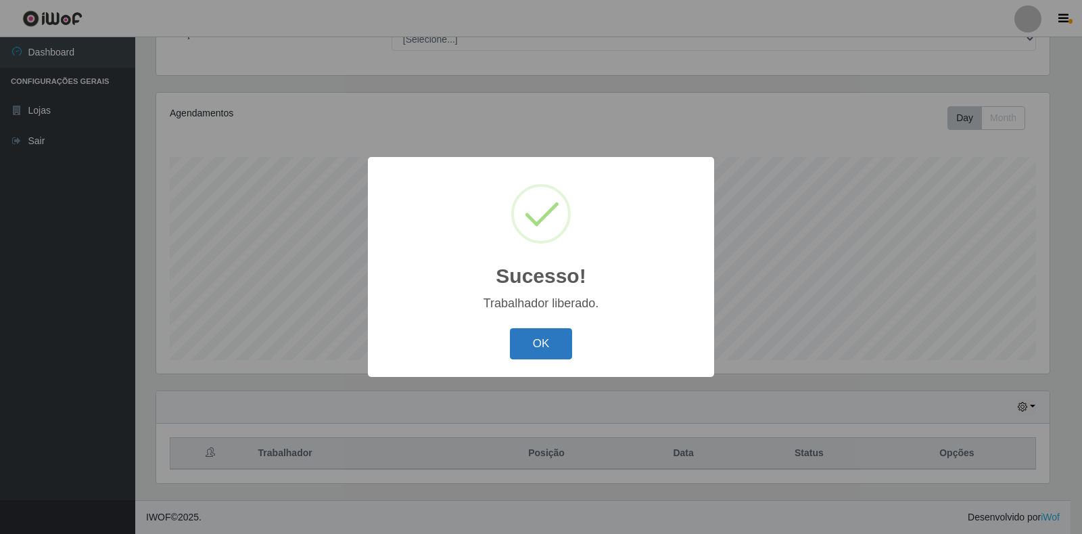
click at [558, 350] on button "OK" at bounding box center [541, 344] width 63 height 32
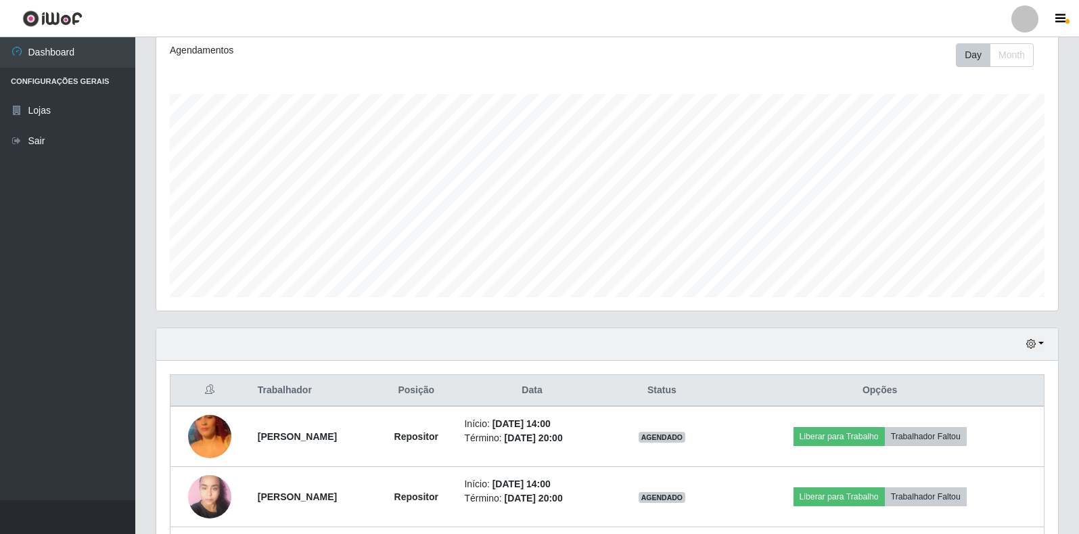
scroll to position [304, 0]
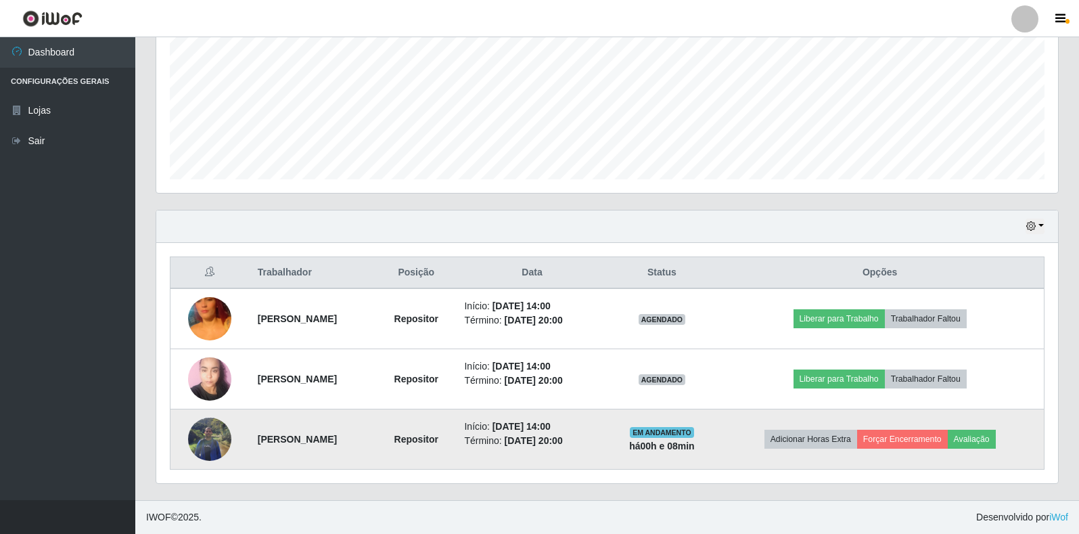
click at [211, 430] on img at bounding box center [209, 439] width 43 height 58
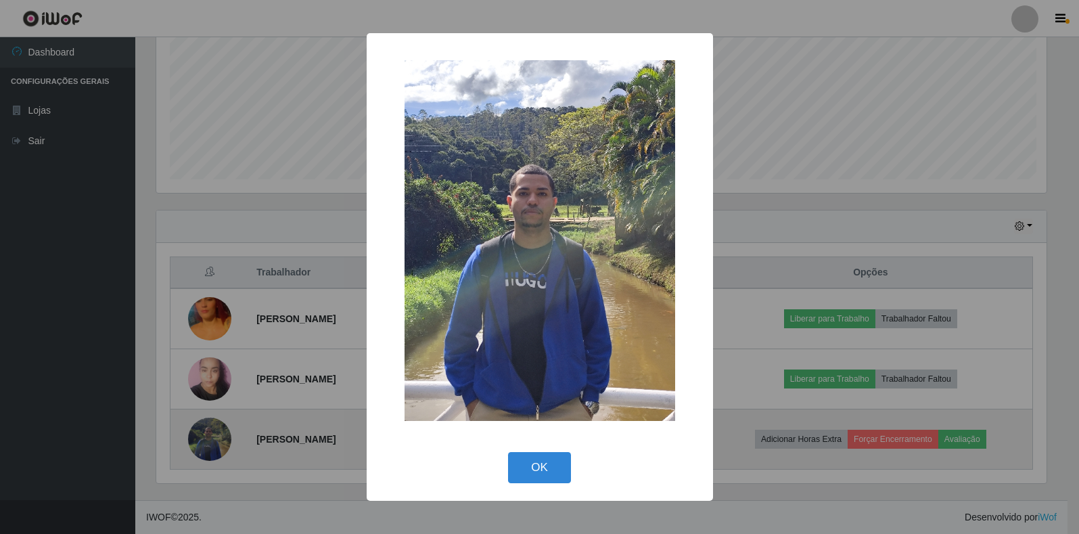
scroll to position [281, 894]
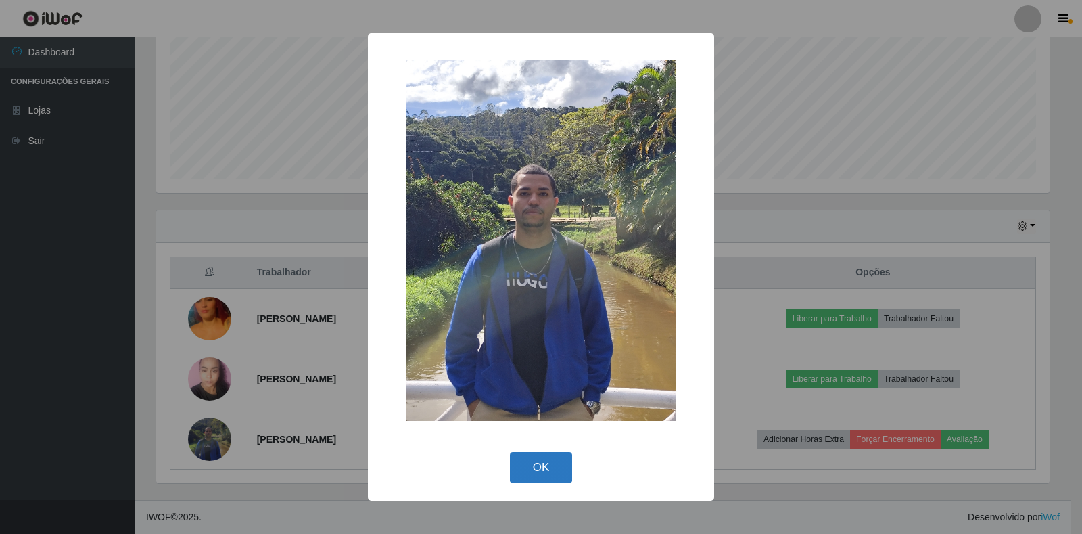
click at [557, 457] on button "OK" at bounding box center [541, 468] width 63 height 32
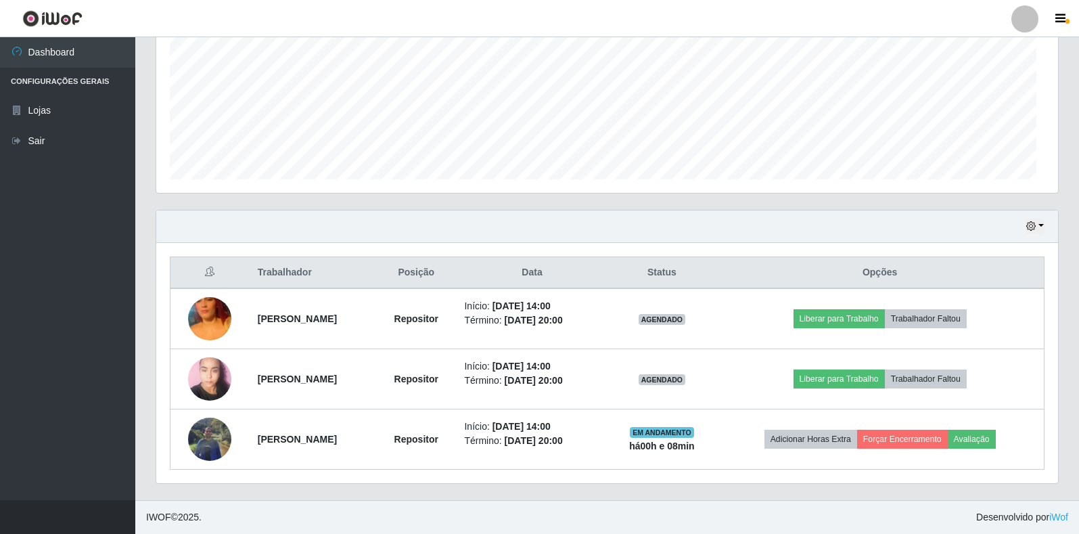
scroll to position [281, 902]
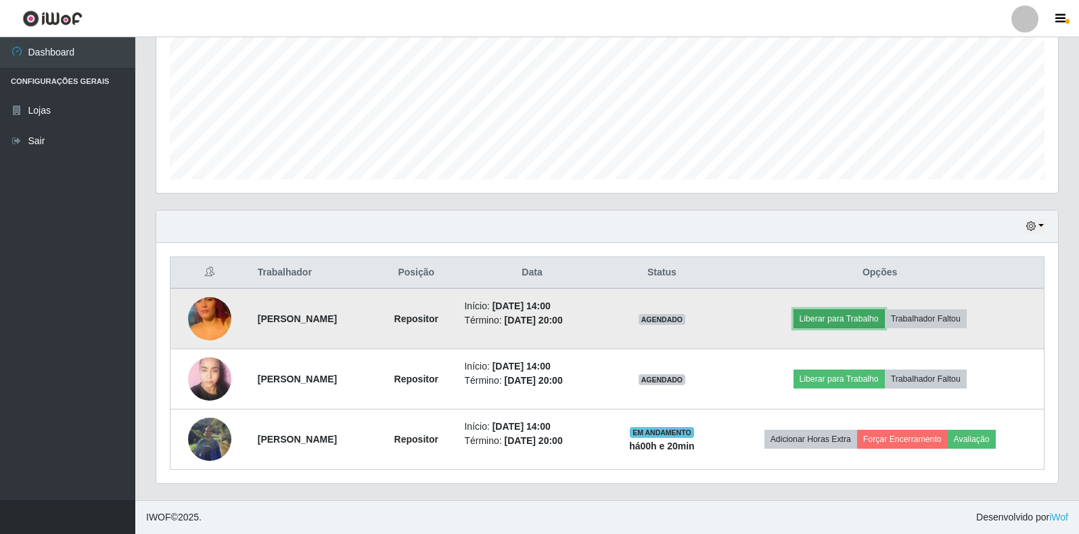
click at [832, 317] on button "Liberar para Trabalho" at bounding box center [839, 318] width 91 height 19
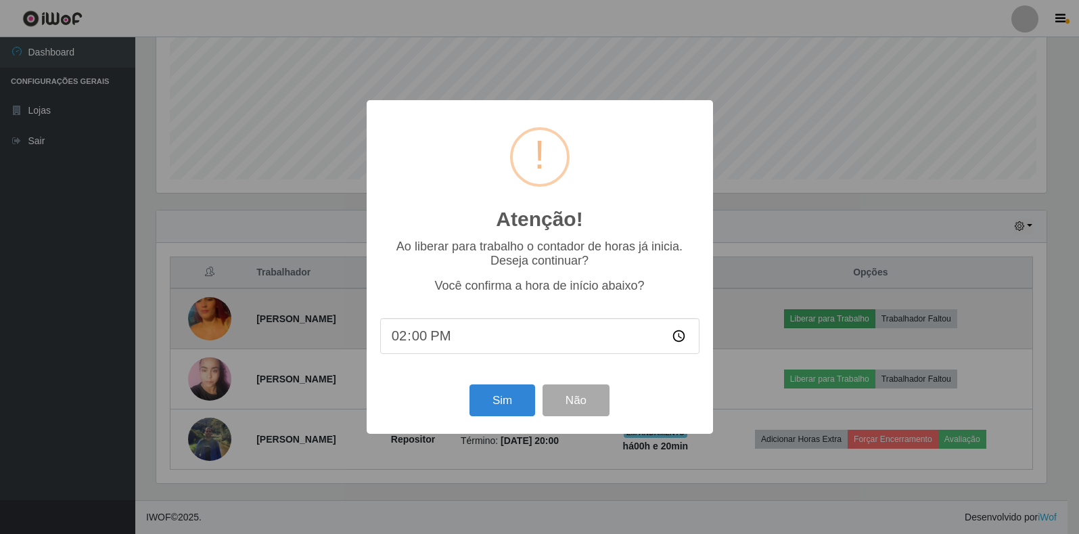
scroll to position [281, 894]
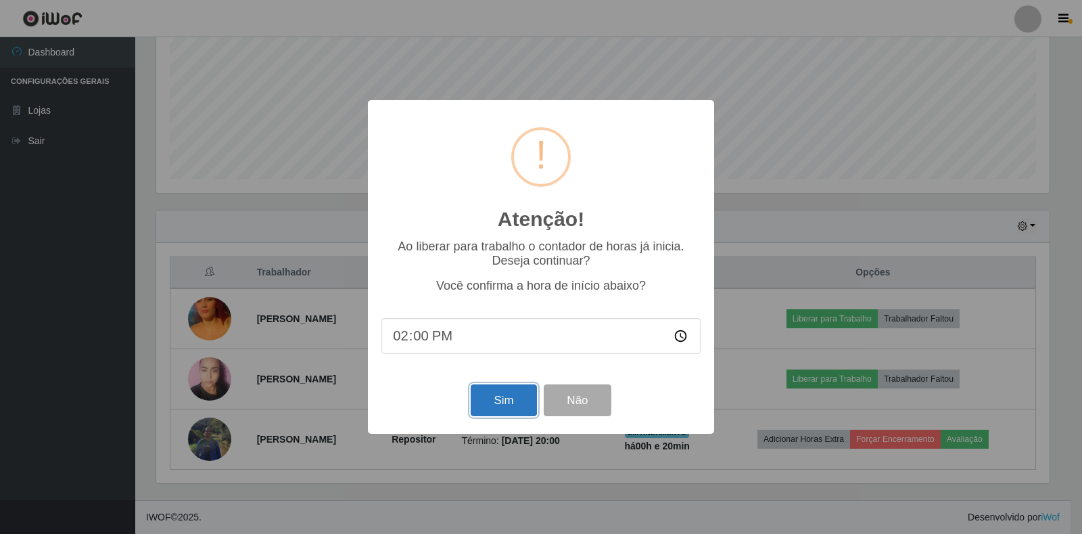
click at [518, 408] on button "Sim" at bounding box center [504, 400] width 66 height 32
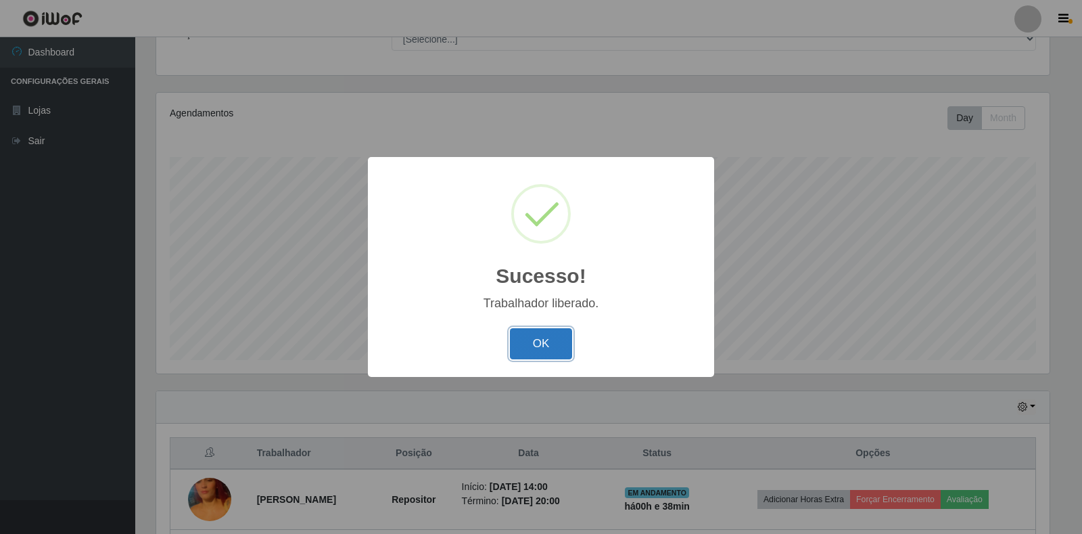
click at [512, 345] on button "OK" at bounding box center [541, 344] width 63 height 32
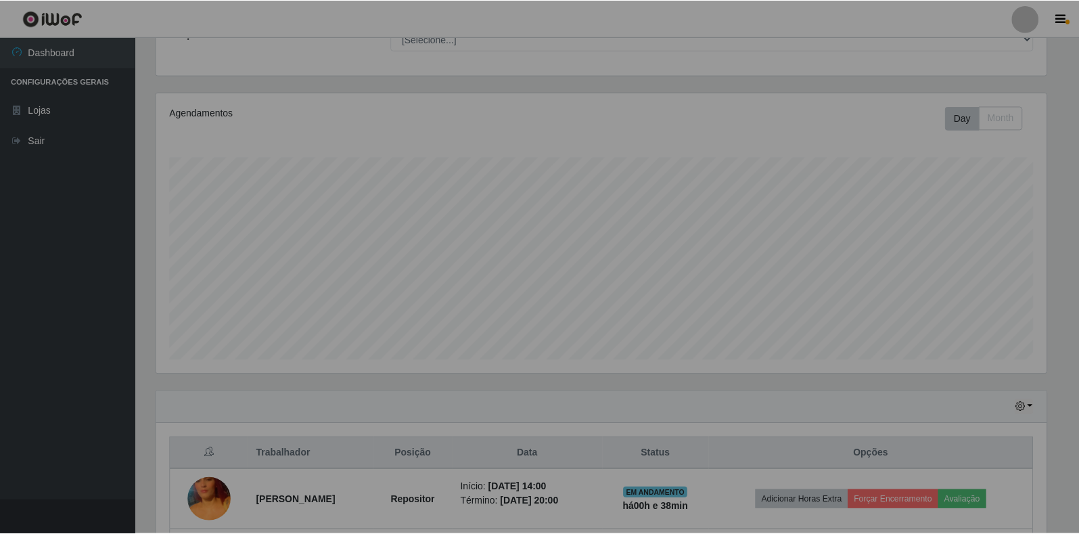
scroll to position [281, 902]
